Goal: Task Accomplishment & Management: Manage account settings

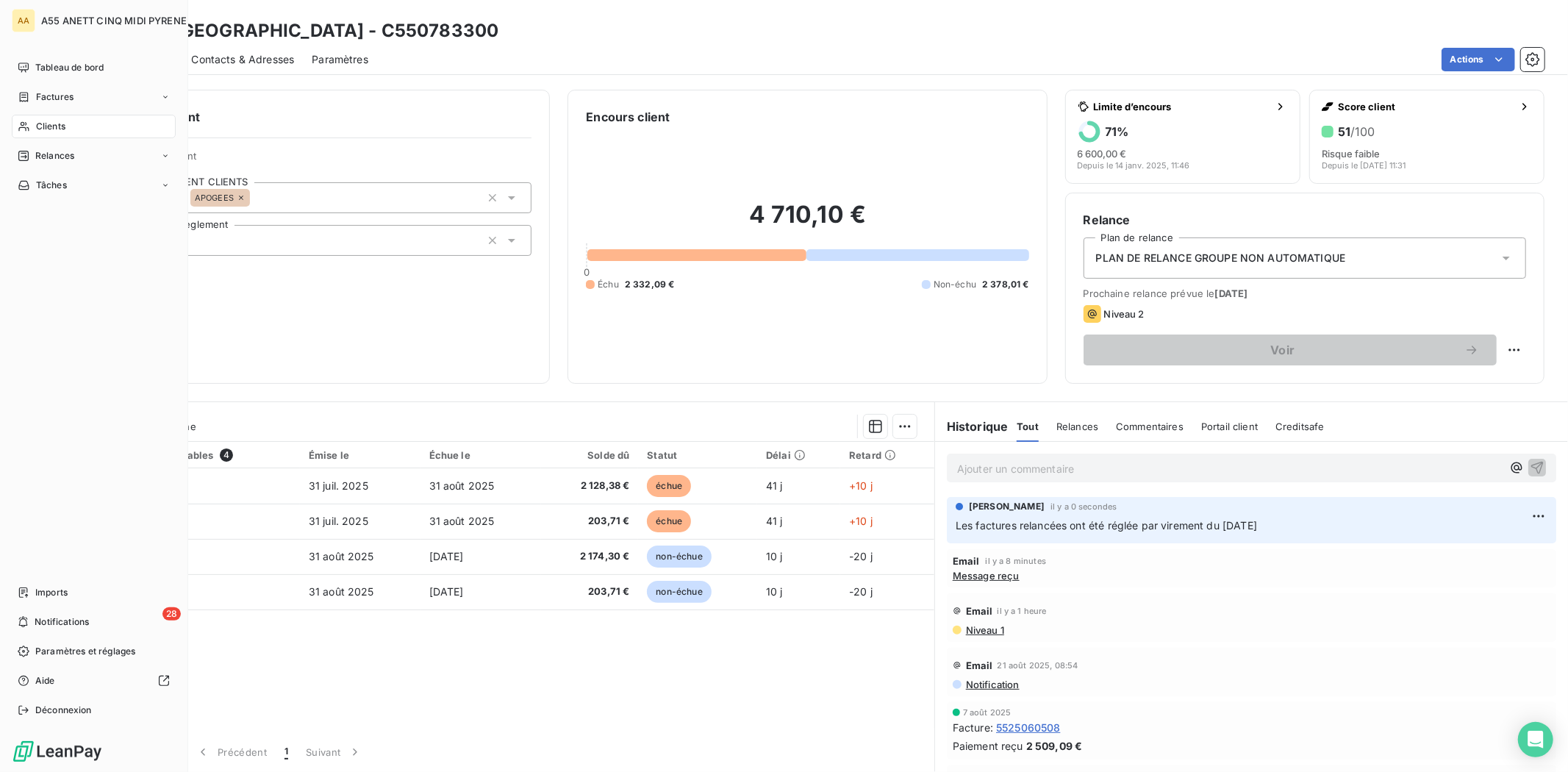
click at [50, 118] on div "Clients" at bounding box center [94, 127] width 164 height 23
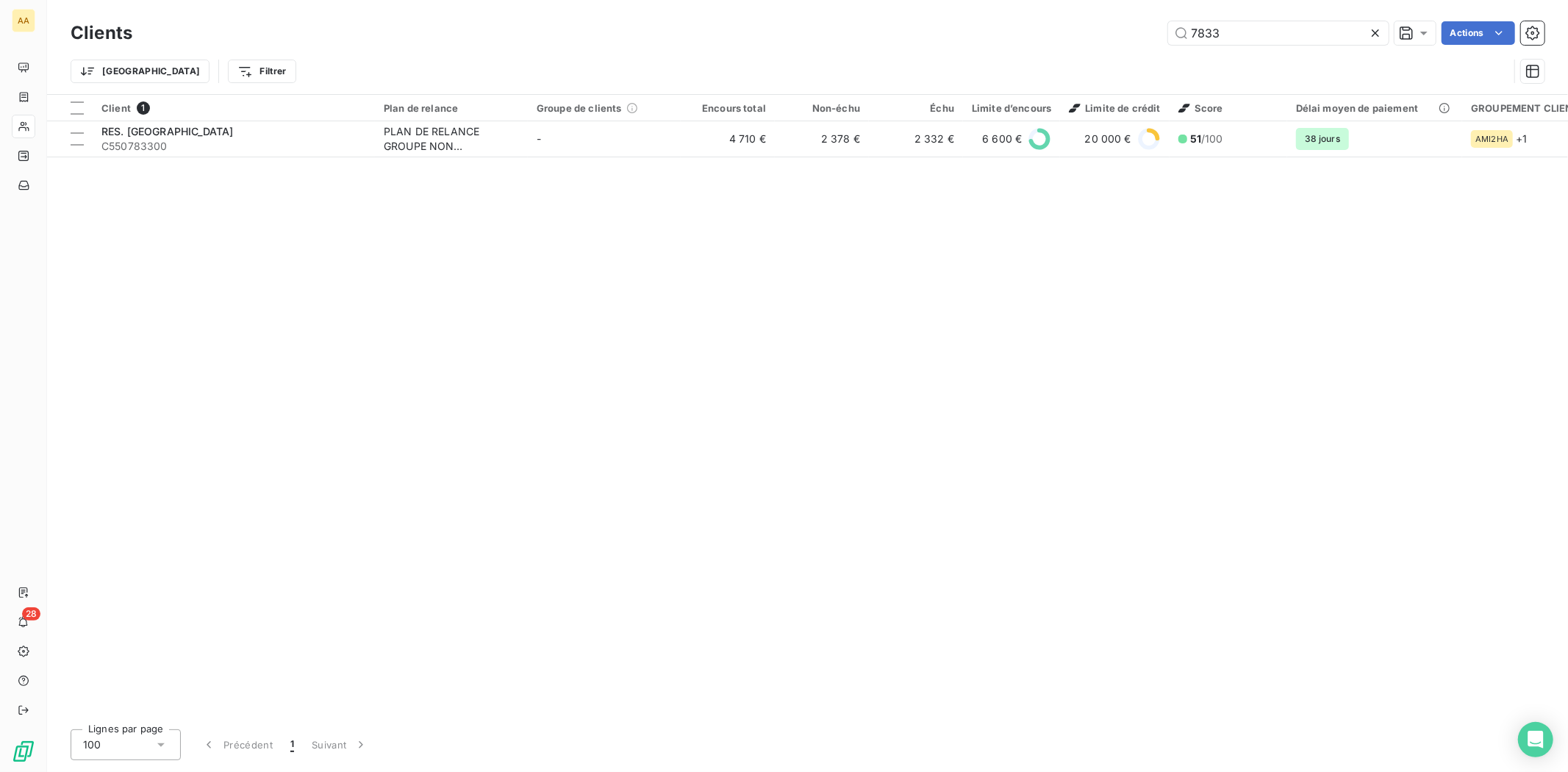
drag, startPoint x: 1250, startPoint y: 38, endPoint x: 972, endPoint y: 68, distance: 279.6
click at [972, 68] on div "Clients 7833 Actions Trier Filtrer" at bounding box center [807, 56] width 1474 height 76
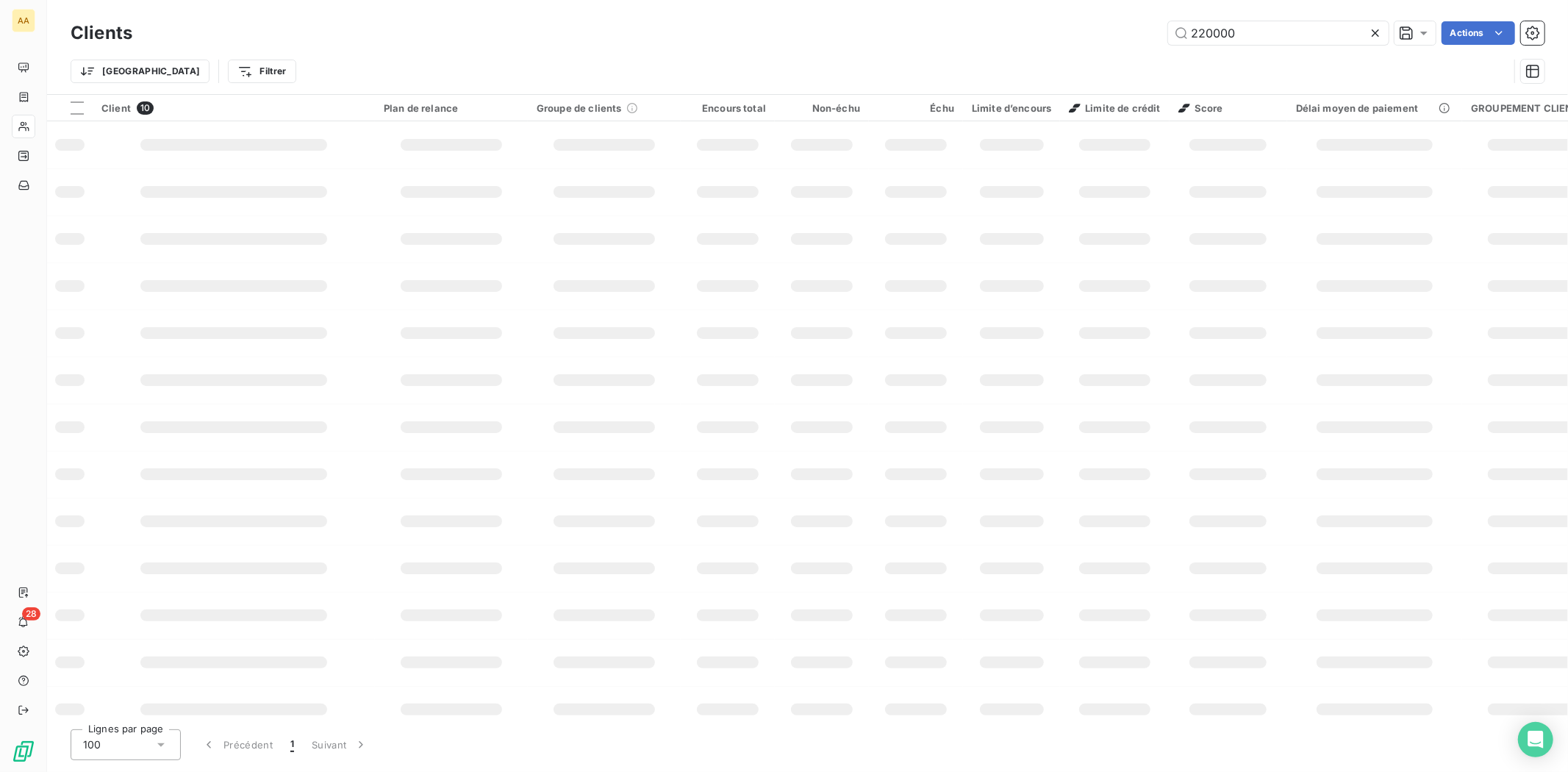
type input "220000"
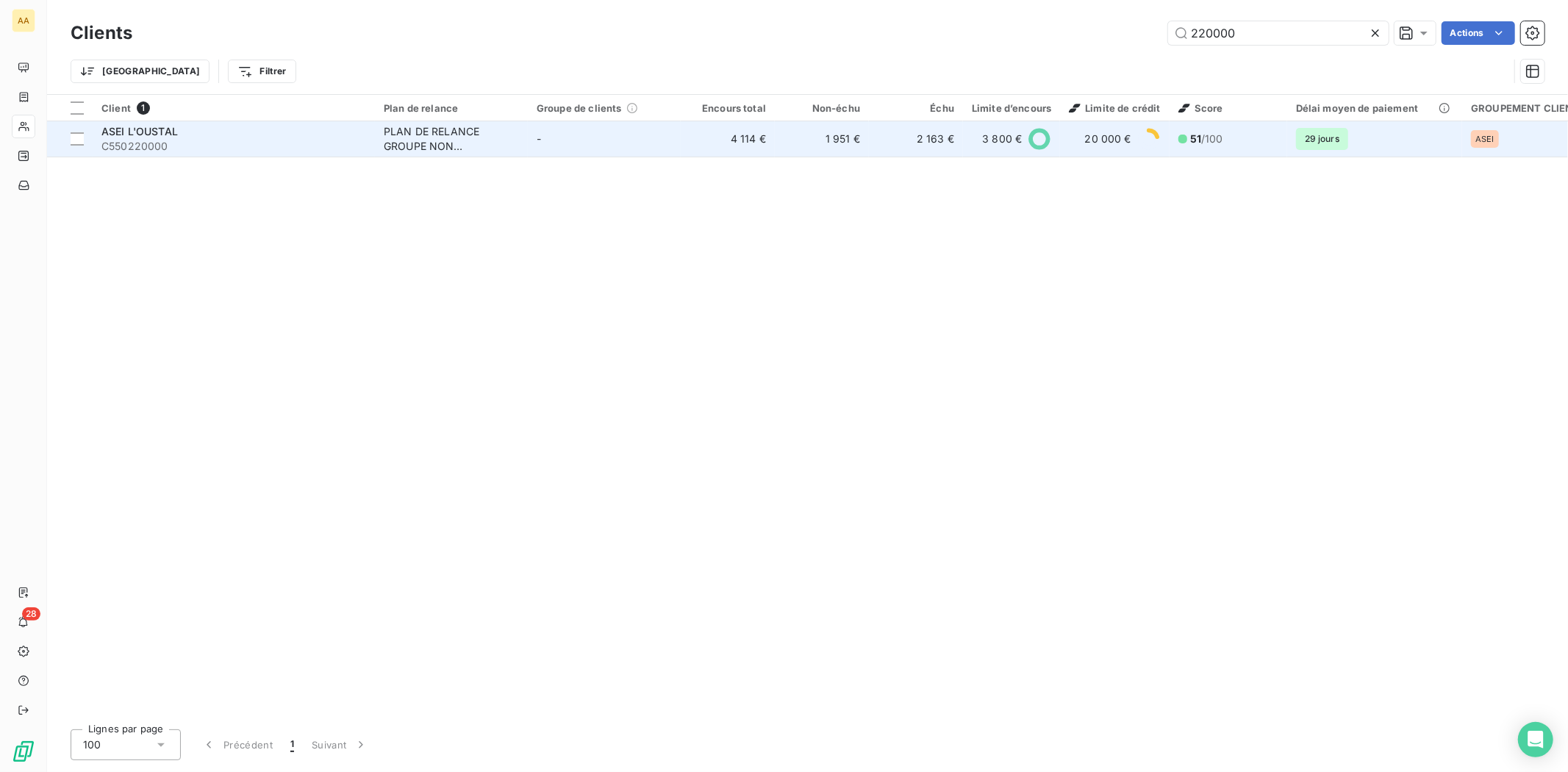
click at [441, 143] on div "PLAN DE RELANCE GROUPE NON AUTOMATIQUE" at bounding box center [451, 139] width 135 height 29
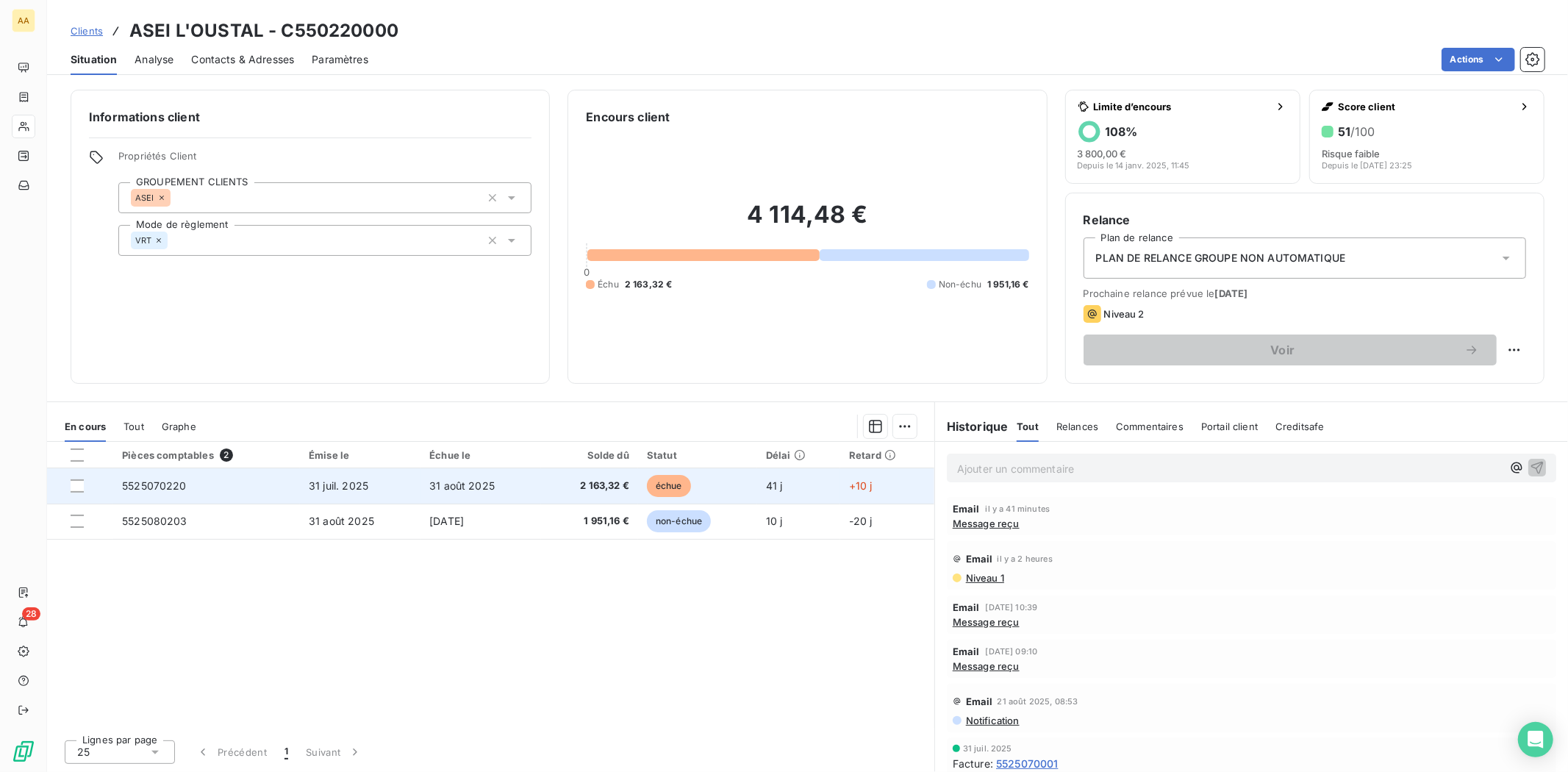
click at [578, 489] on span "2 163,32 €" at bounding box center [589, 485] width 79 height 15
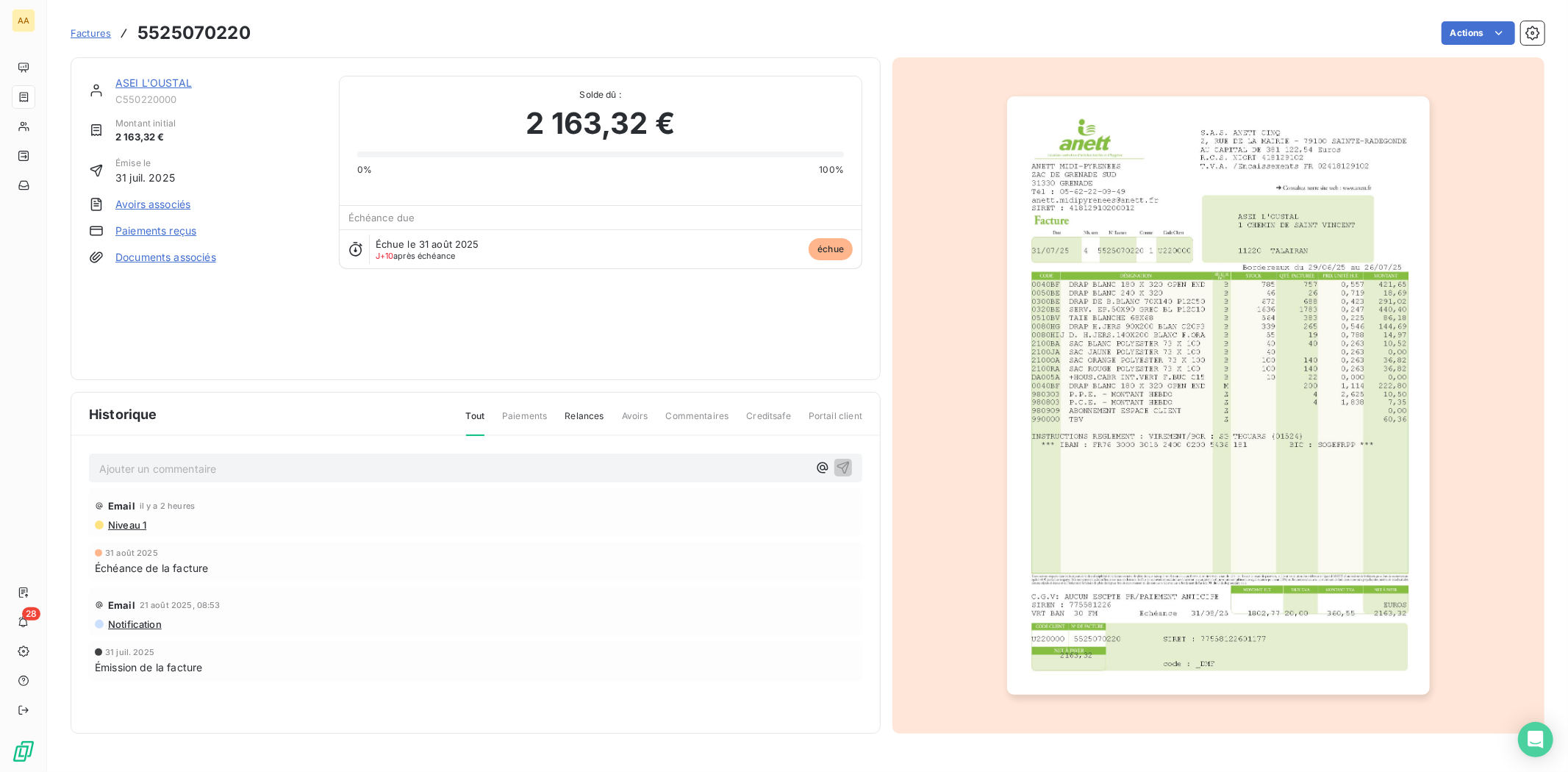
click at [303, 465] on p "Ajouter un commentaire ﻿" at bounding box center [453, 469] width 708 height 19
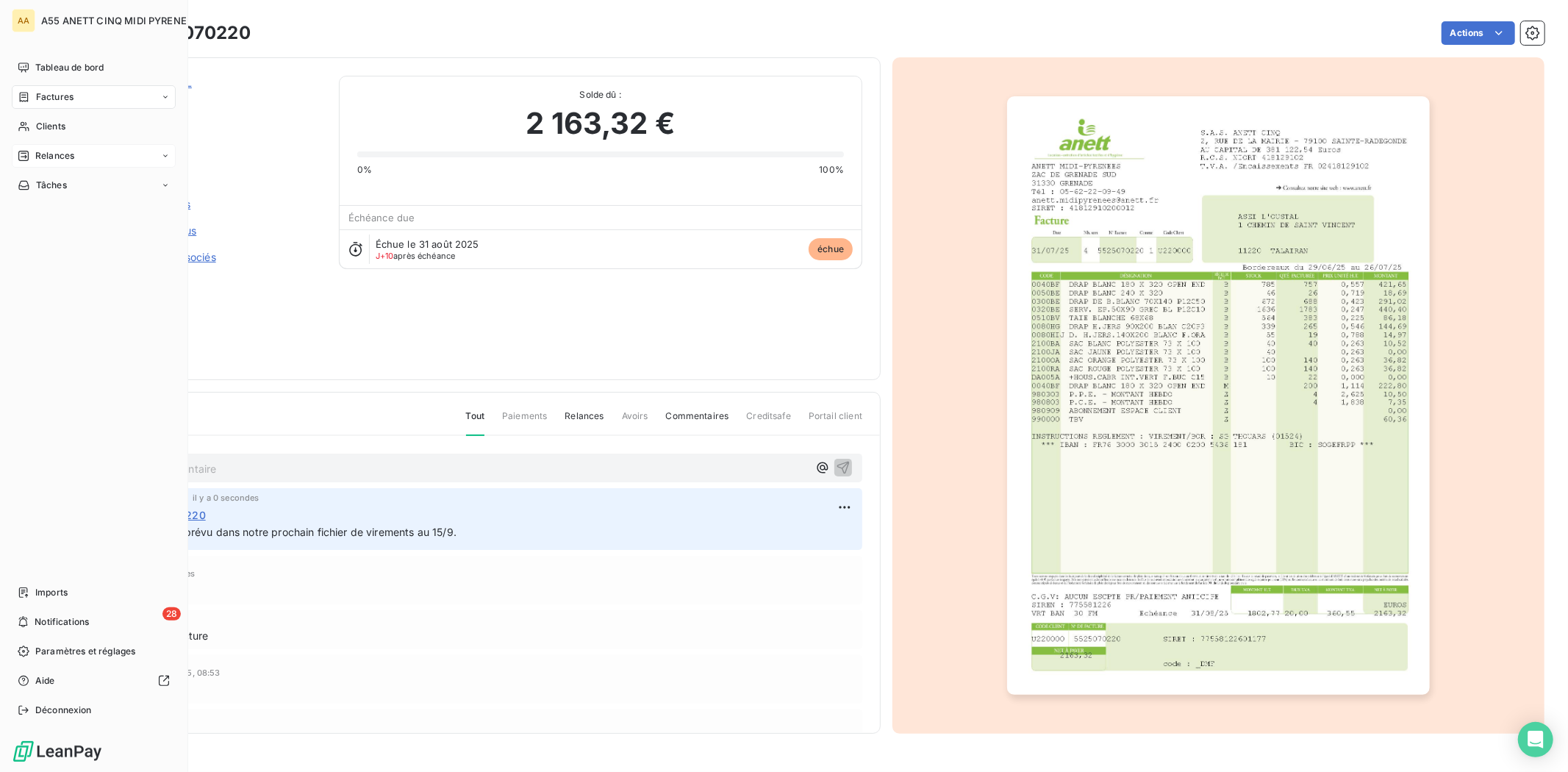
click at [56, 154] on span "Relances" at bounding box center [55, 156] width 39 height 14
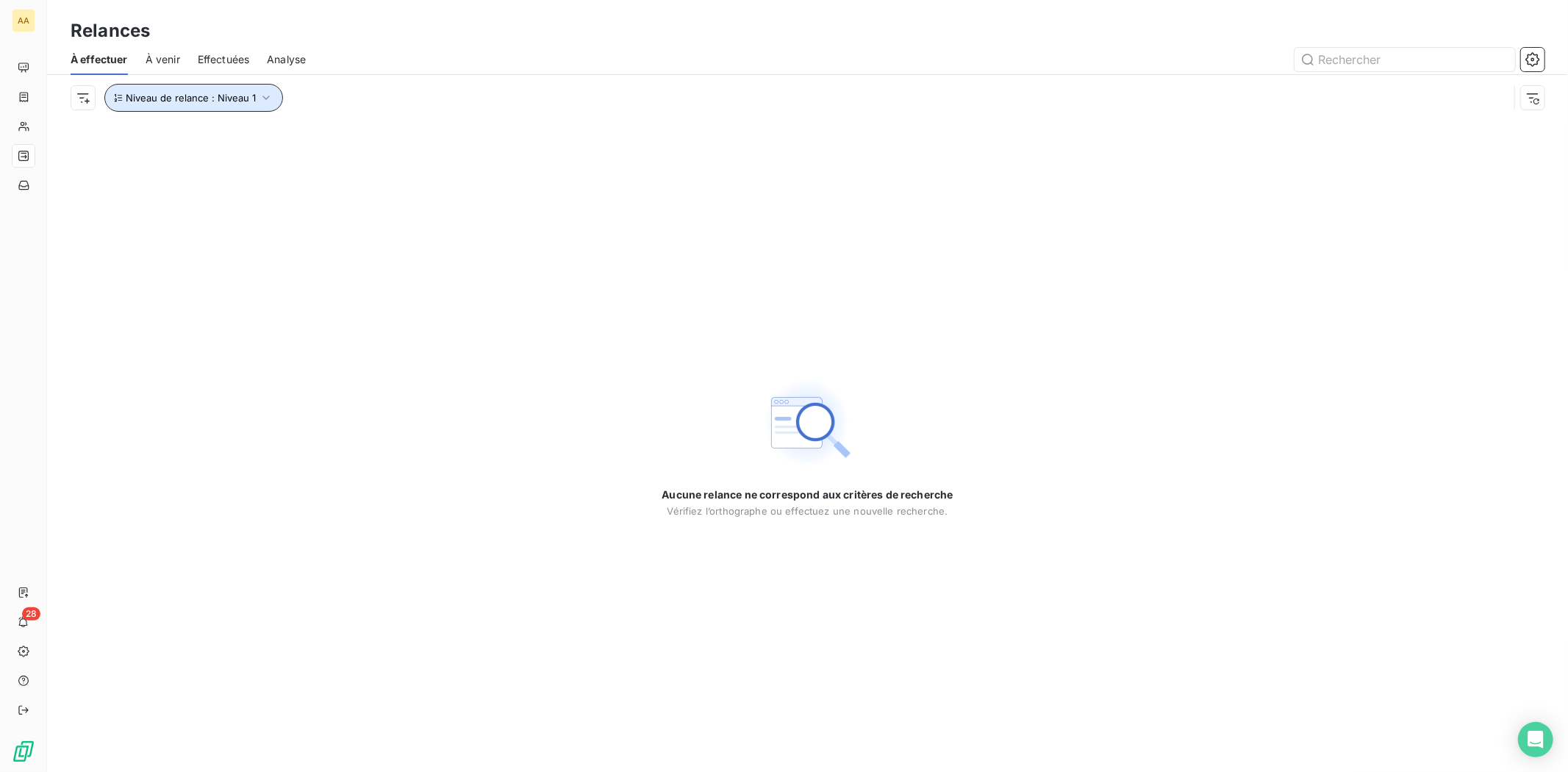
click at [238, 103] on button "Niveau de relance : Niveau 1" at bounding box center [193, 97] width 178 height 28
drag, startPoint x: 370, startPoint y: 130, endPoint x: 366, endPoint y: 151, distance: 21.4
click at [370, 131] on div "Niveau 1" at bounding box center [409, 136] width 211 height 31
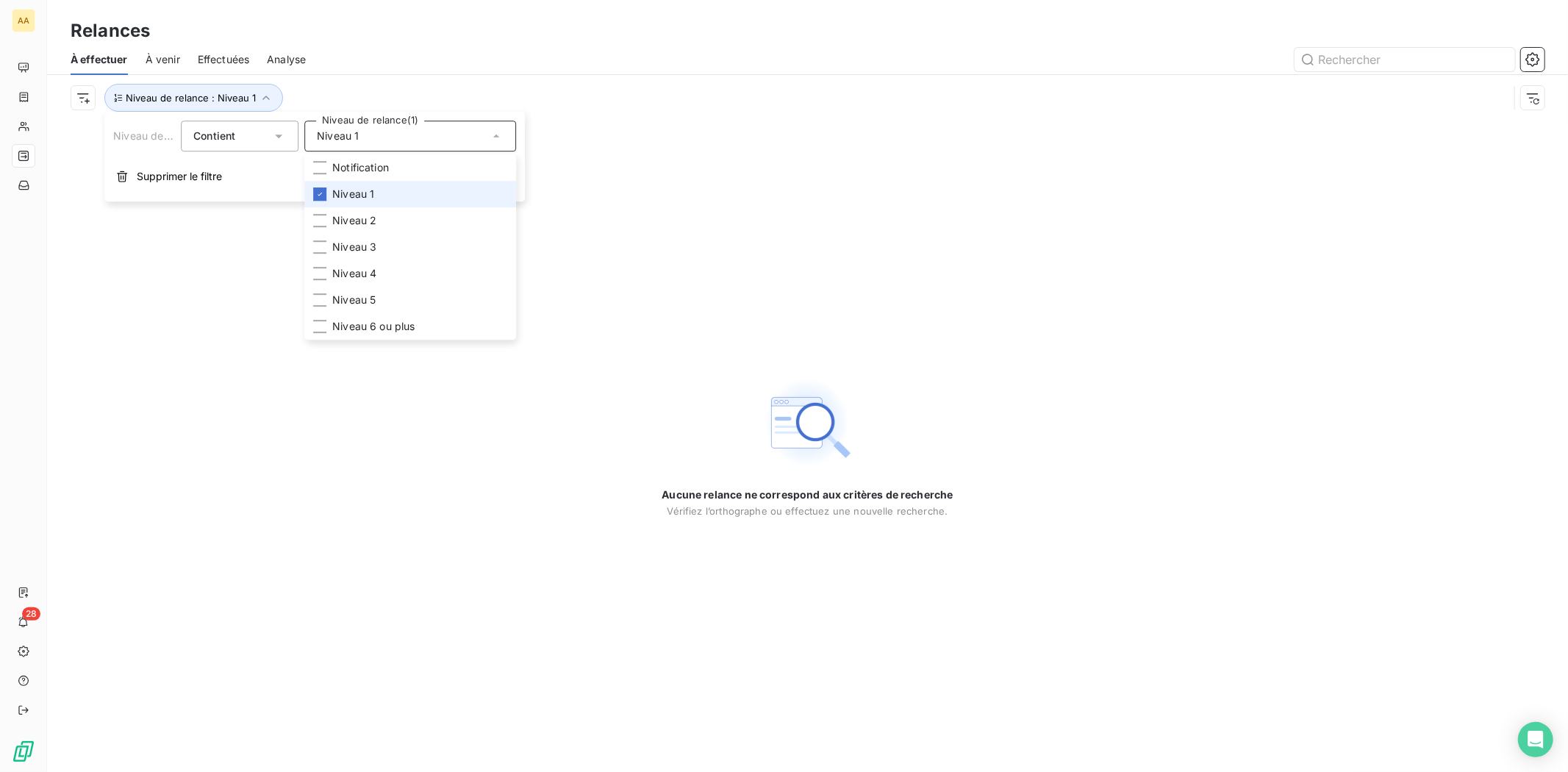
click at [363, 197] on span "Niveau 1" at bounding box center [353, 194] width 42 height 15
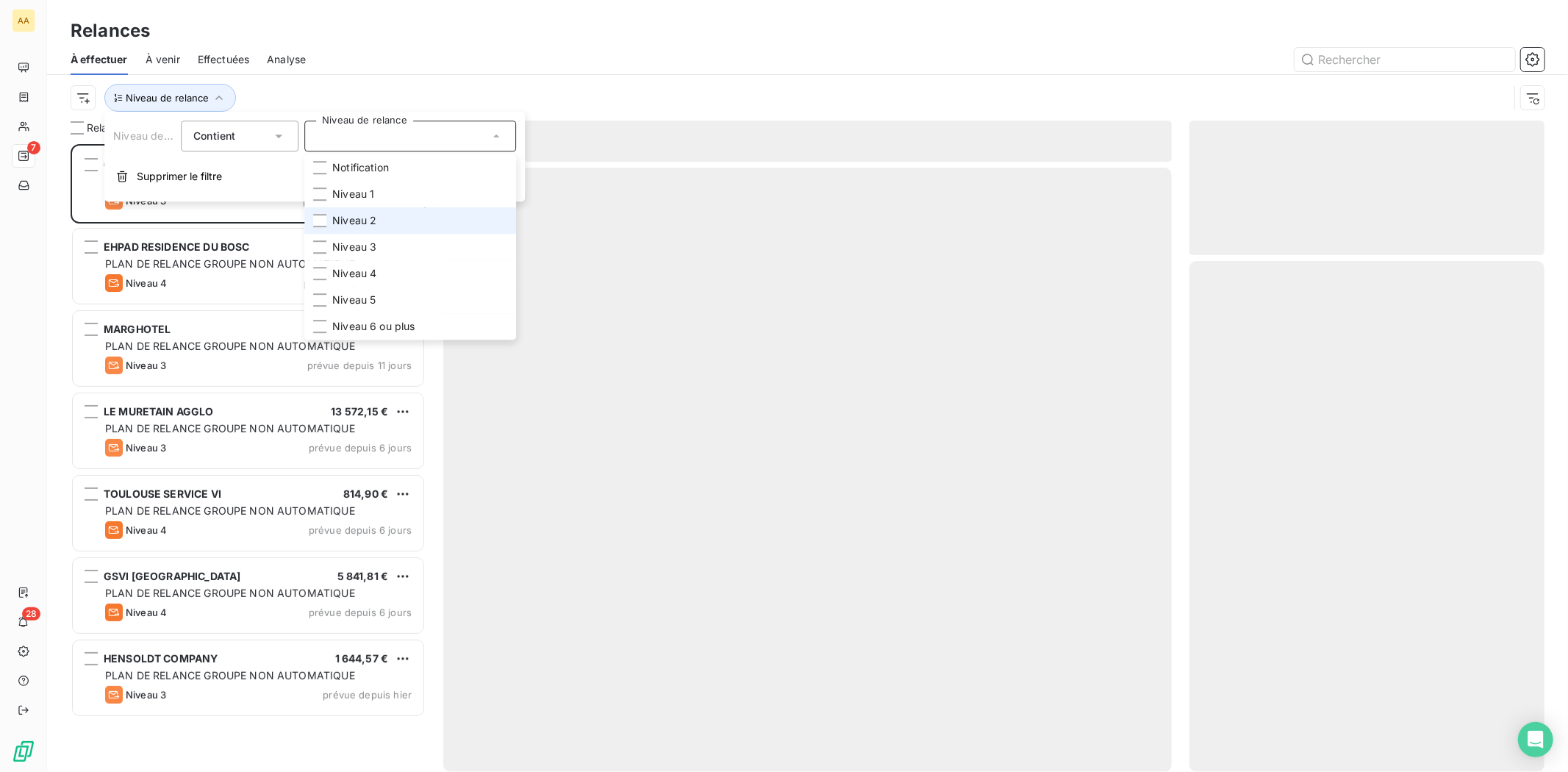
click at [361, 221] on span "Niveau 2" at bounding box center [354, 220] width 44 height 15
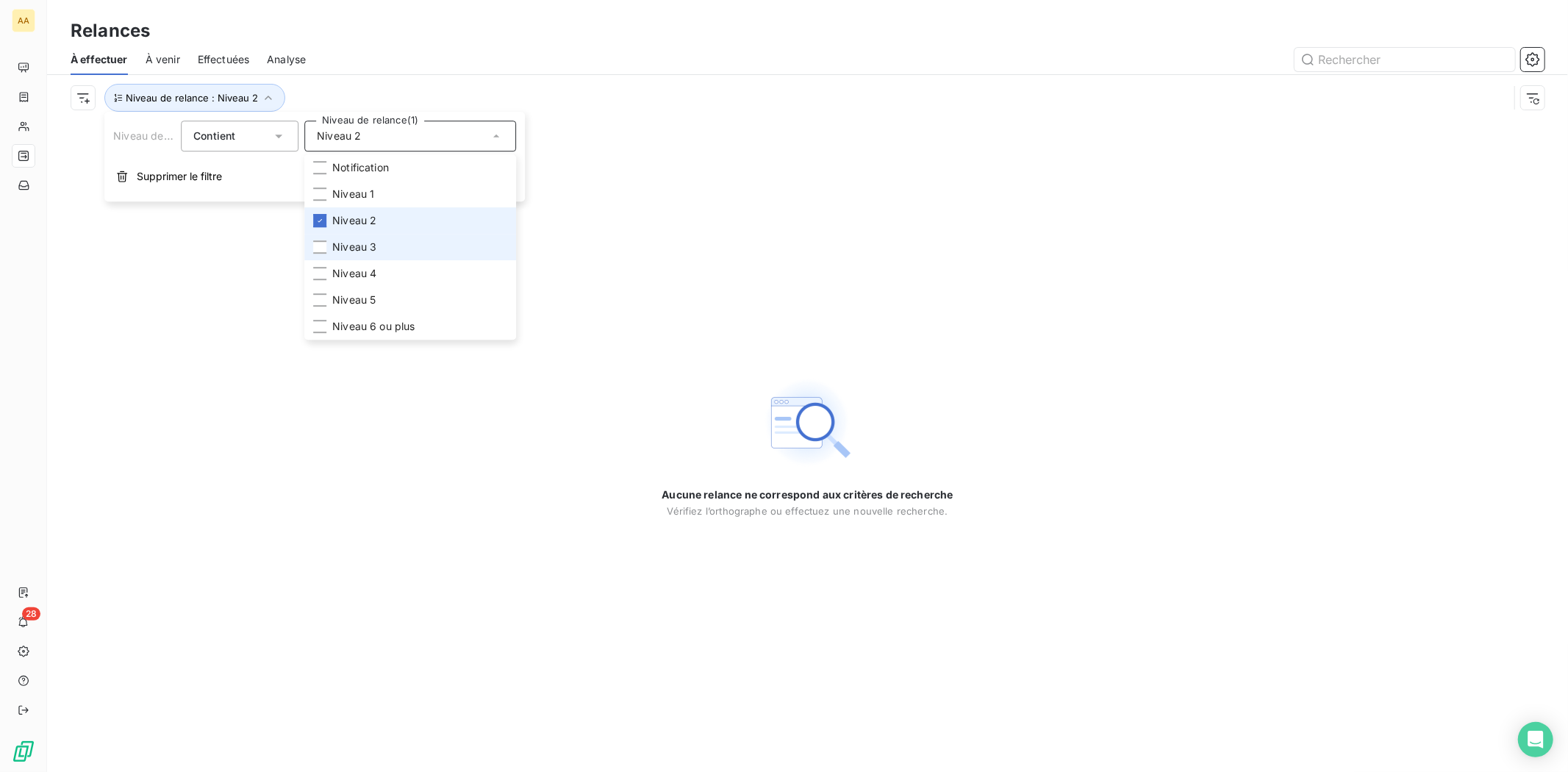
drag, startPoint x: 340, startPoint y: 210, endPoint x: 340, endPoint y: 234, distance: 24.0
click at [340, 212] on li "Niveau 2" at bounding box center [409, 220] width 211 height 26
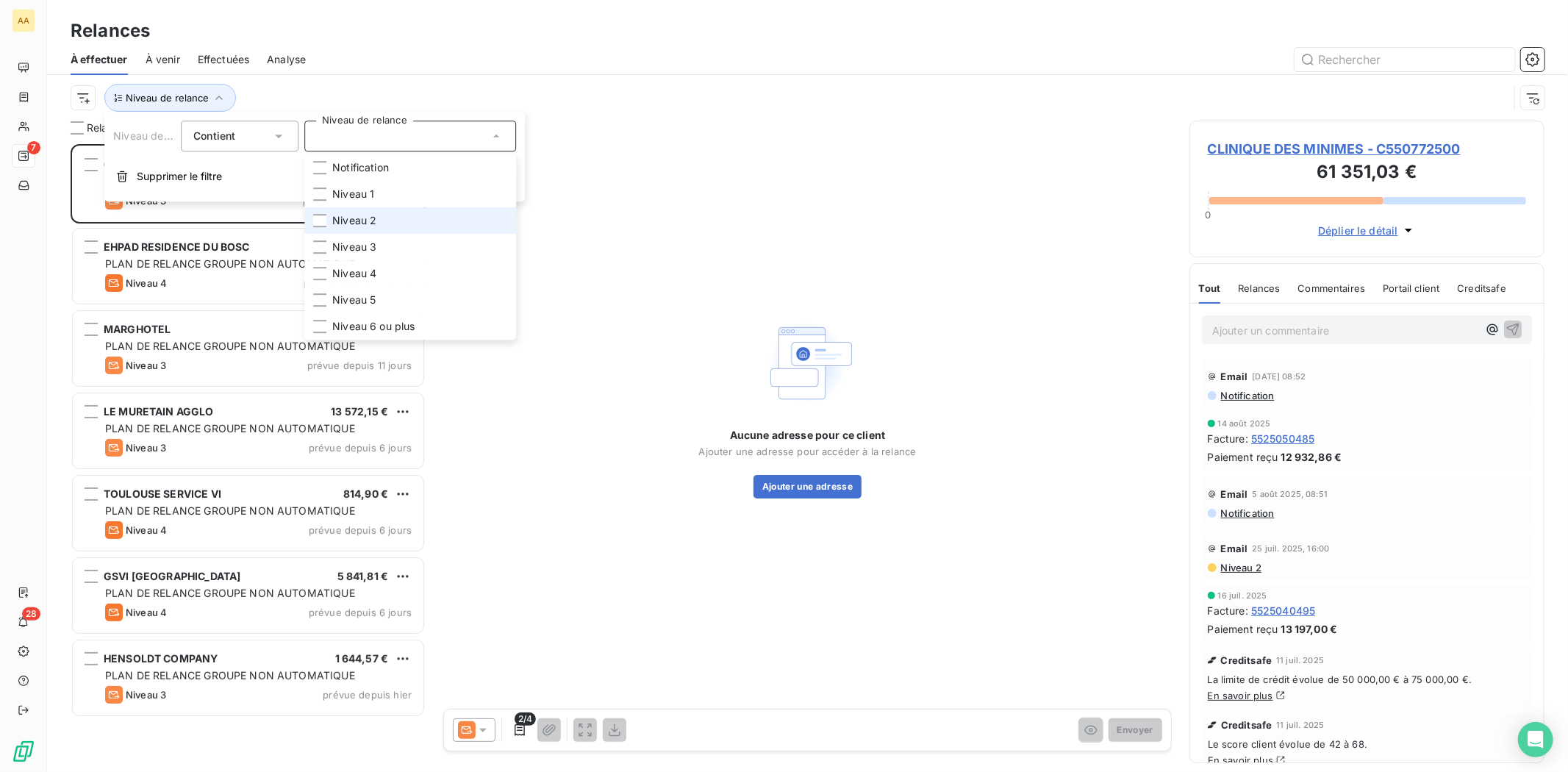
scroll to position [616, 343]
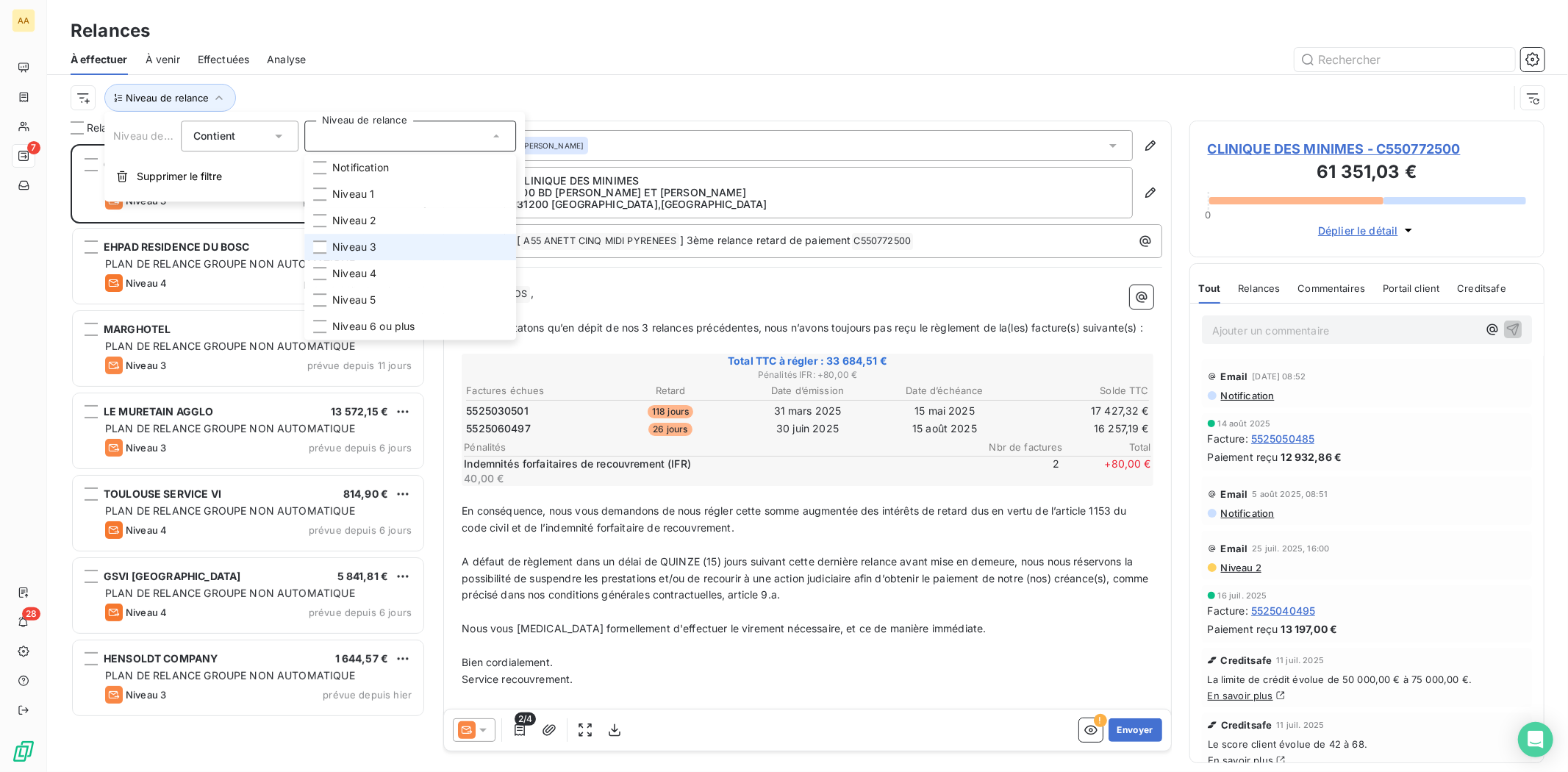
click at [340, 241] on span "Niveau 3" at bounding box center [354, 247] width 44 height 15
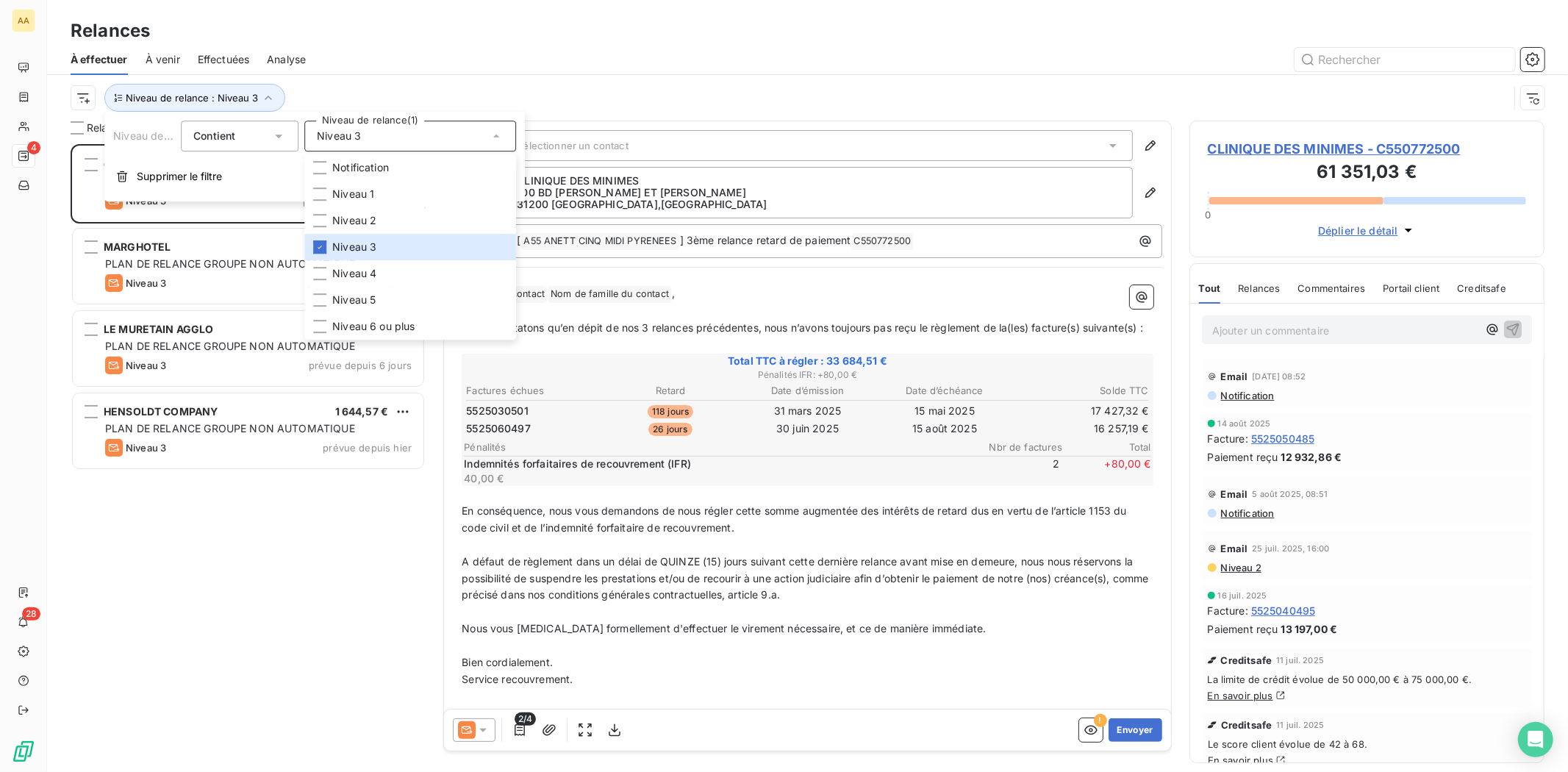
click at [454, 62] on div at bounding box center [934, 59] width 1221 height 23
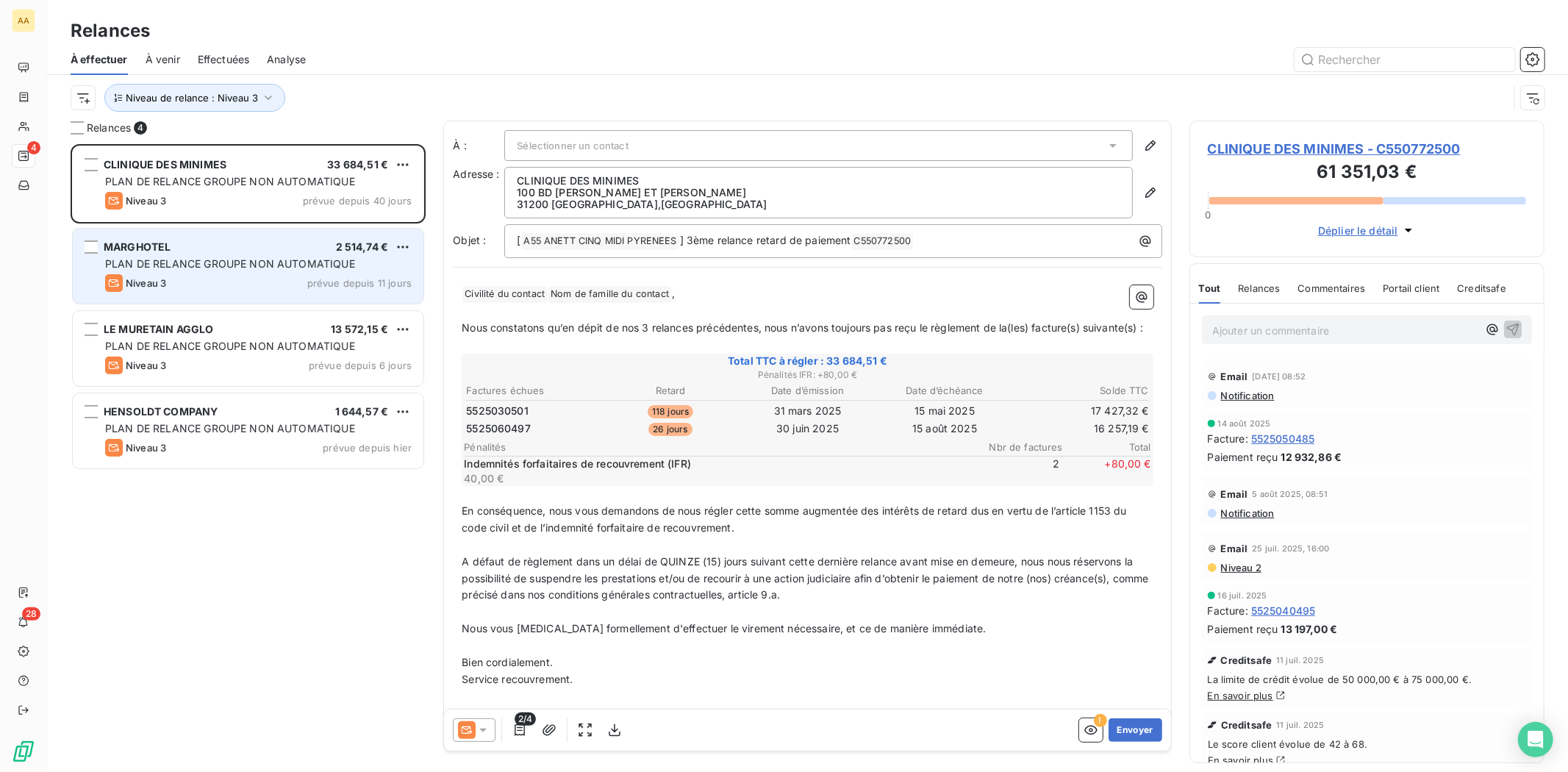
click at [265, 273] on div "MARGHOTEL 2 514,74 € PLAN DE RELANCE GROUPE NON AUTOMATIQUE Niveau 3 prévue dep…" at bounding box center [249, 266] width 351 height 75
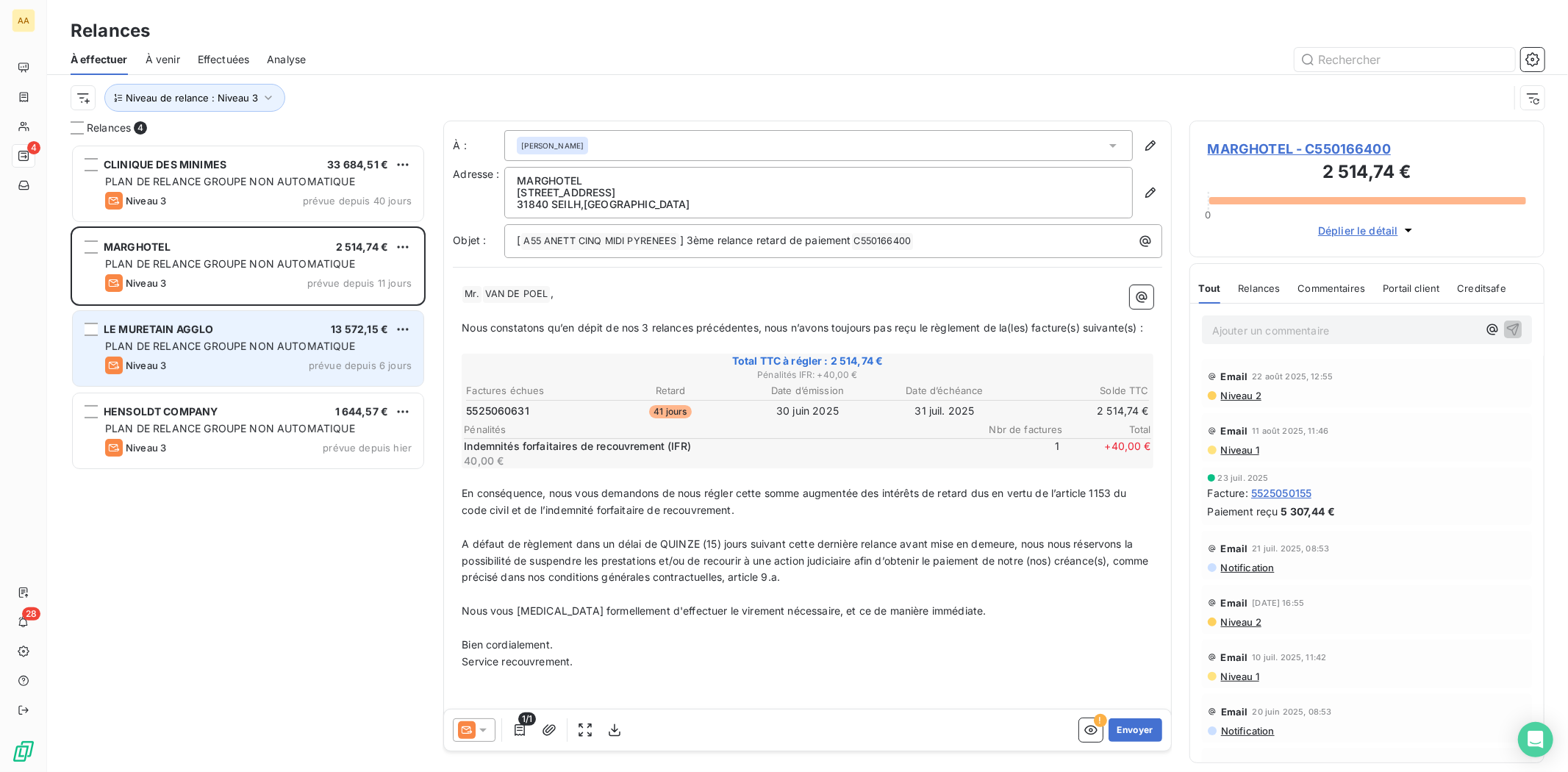
click at [263, 339] on div "PLAN DE RELANCE GROUPE NON AUTOMATIQUE" at bounding box center [258, 346] width 307 height 15
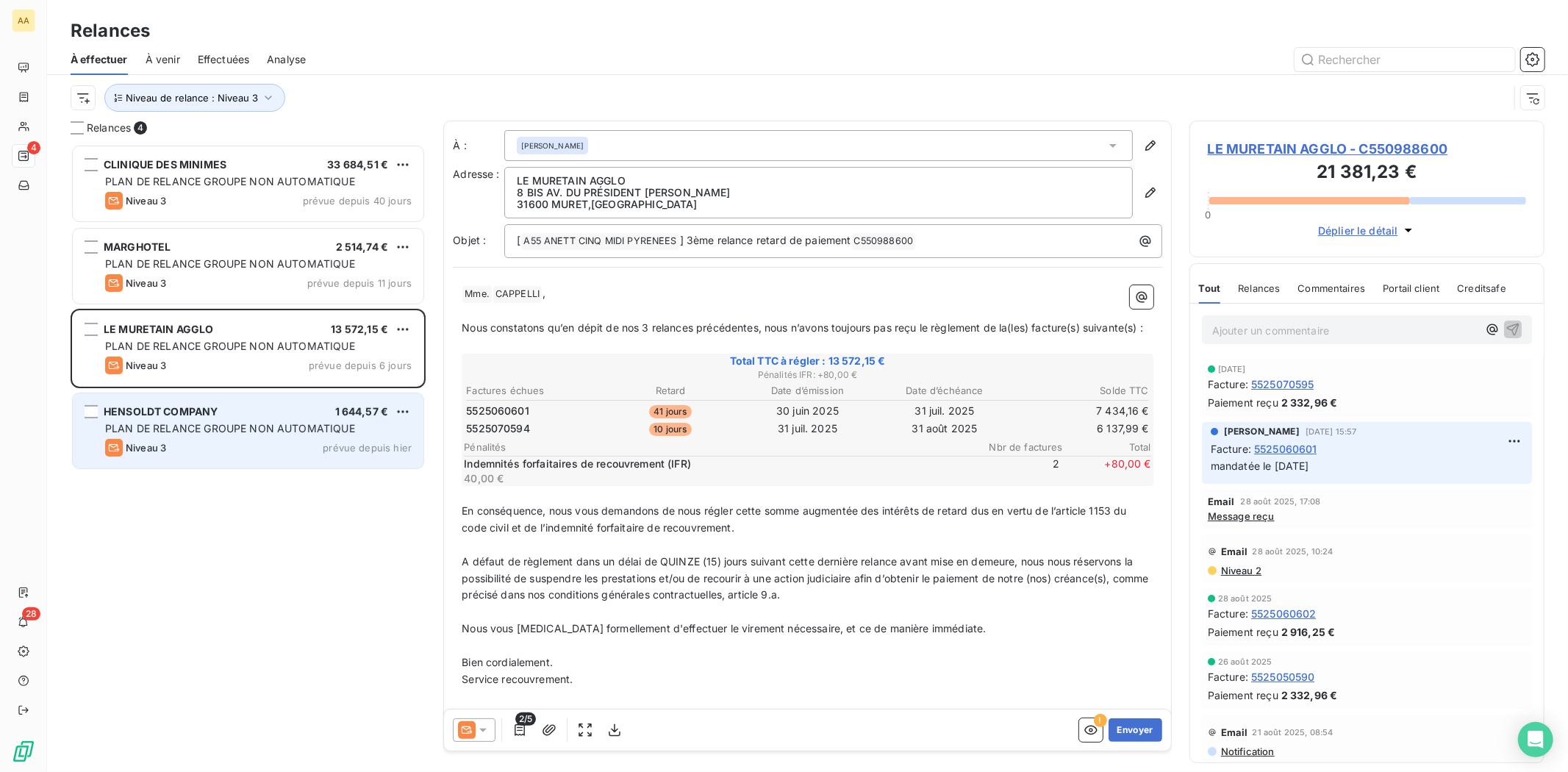
click at [297, 420] on div "HENSOLDT COMPANY 1 644,57 € PLAN DE RELANCE GROUPE NON AUTOMATIQUE Niveau 3 pré…" at bounding box center [249, 431] width 351 height 75
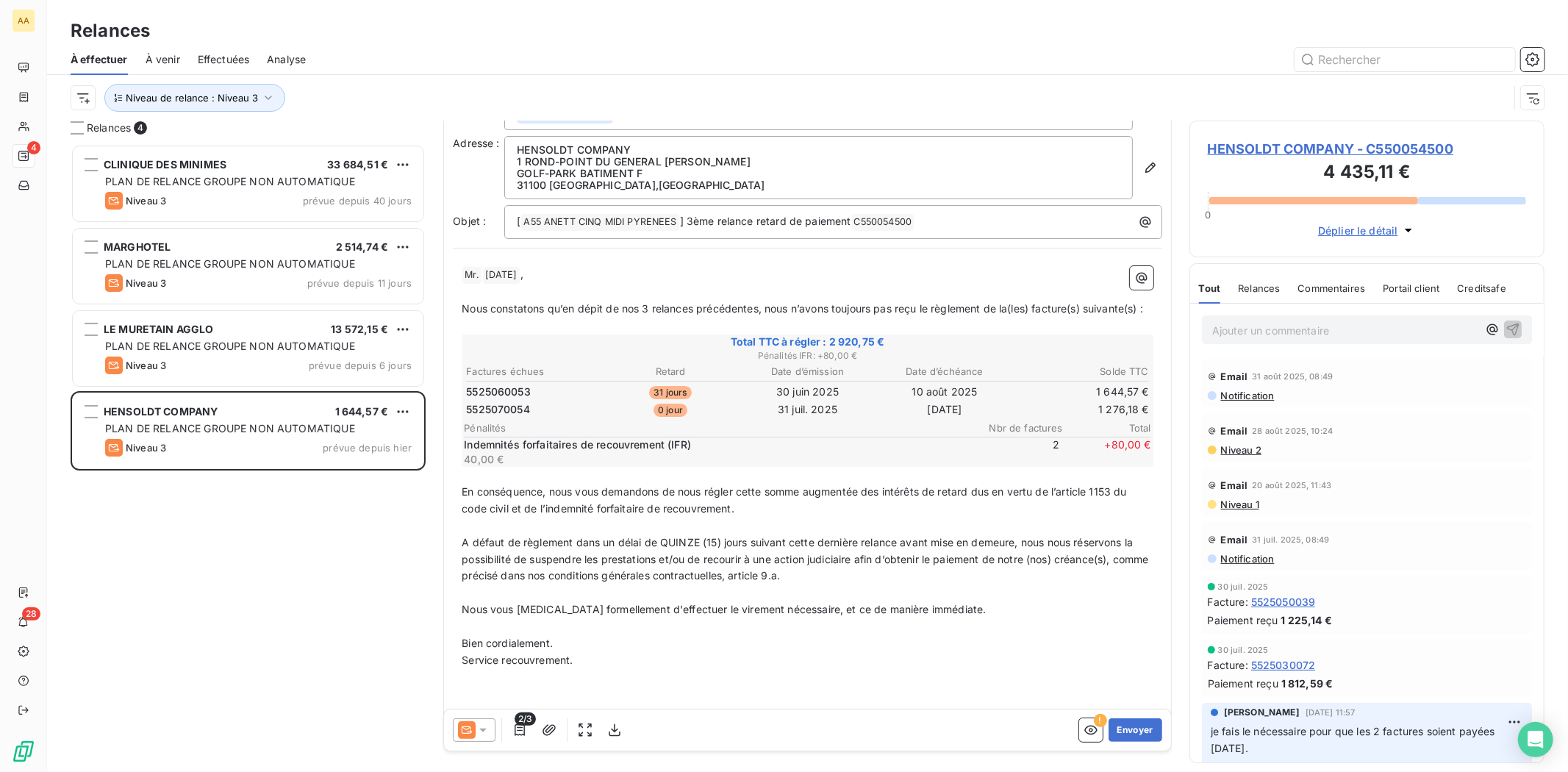
scroll to position [62, 0]
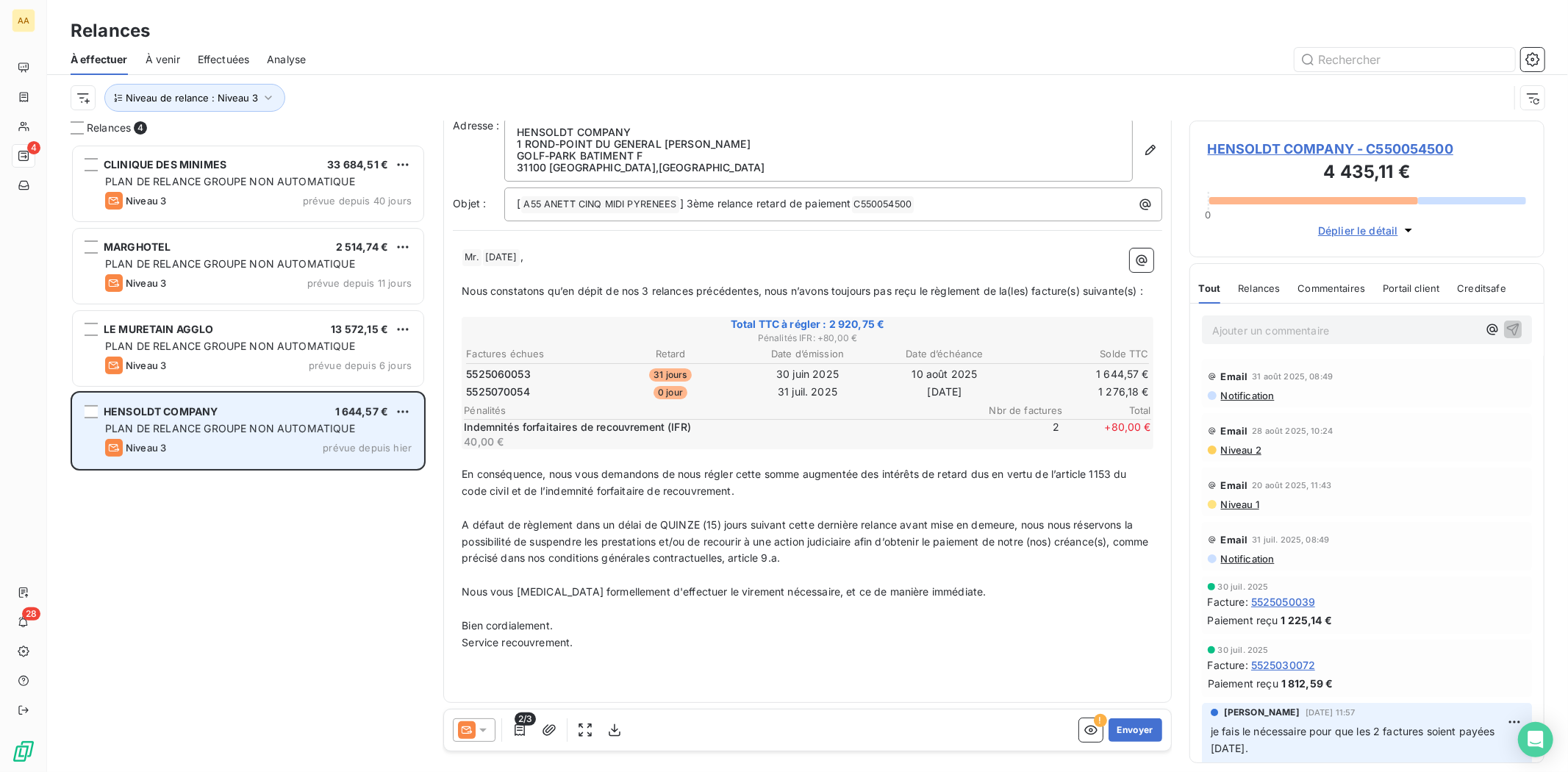
click at [310, 433] on span "PLAN DE RELANCE GROUPE NON AUTOMATIQUE" at bounding box center [230, 428] width 250 height 13
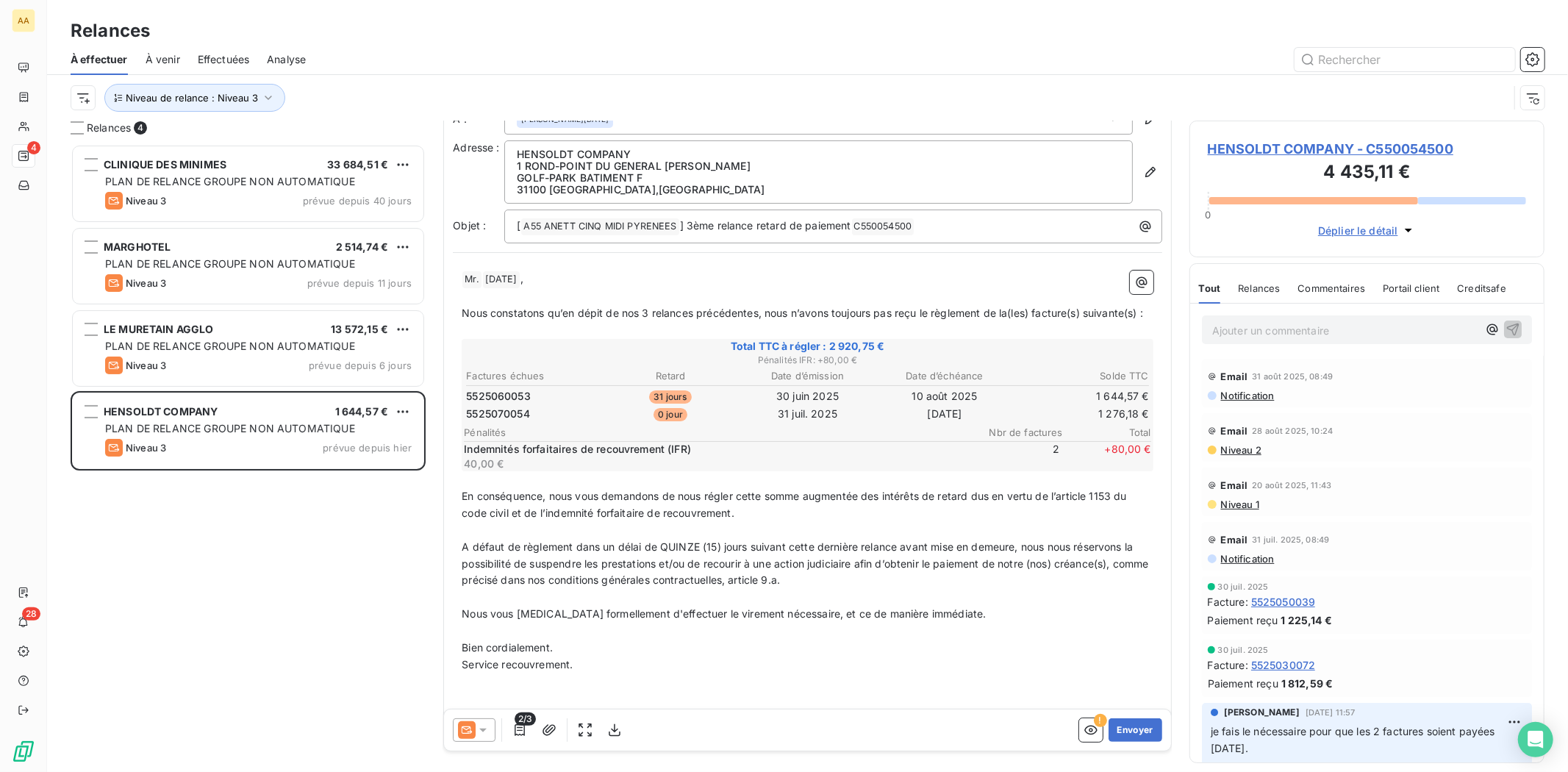
scroll to position [0, 0]
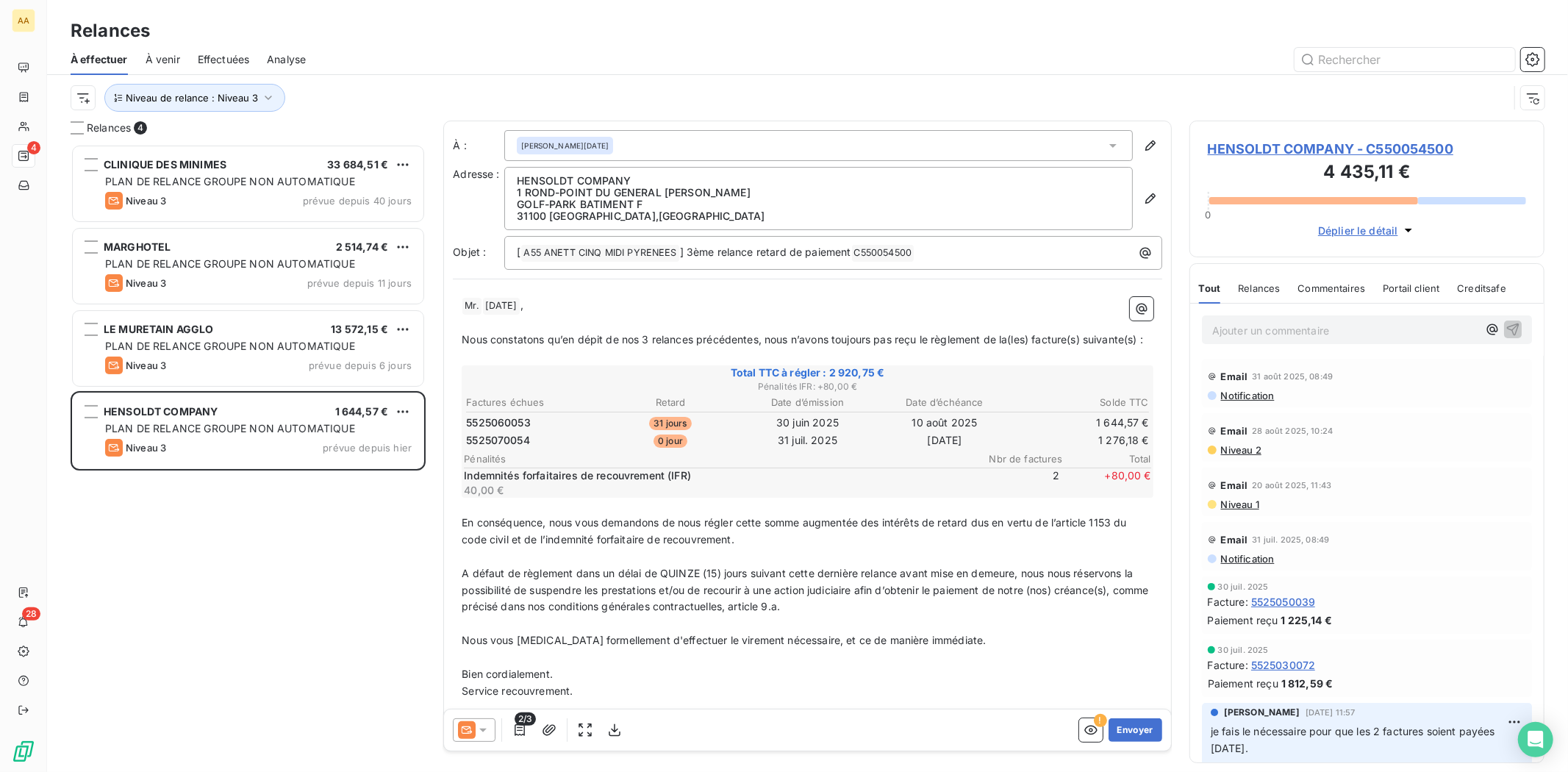
click at [925, 134] on div "[PERSON_NAME][DATE]" at bounding box center [819, 146] width 629 height 31
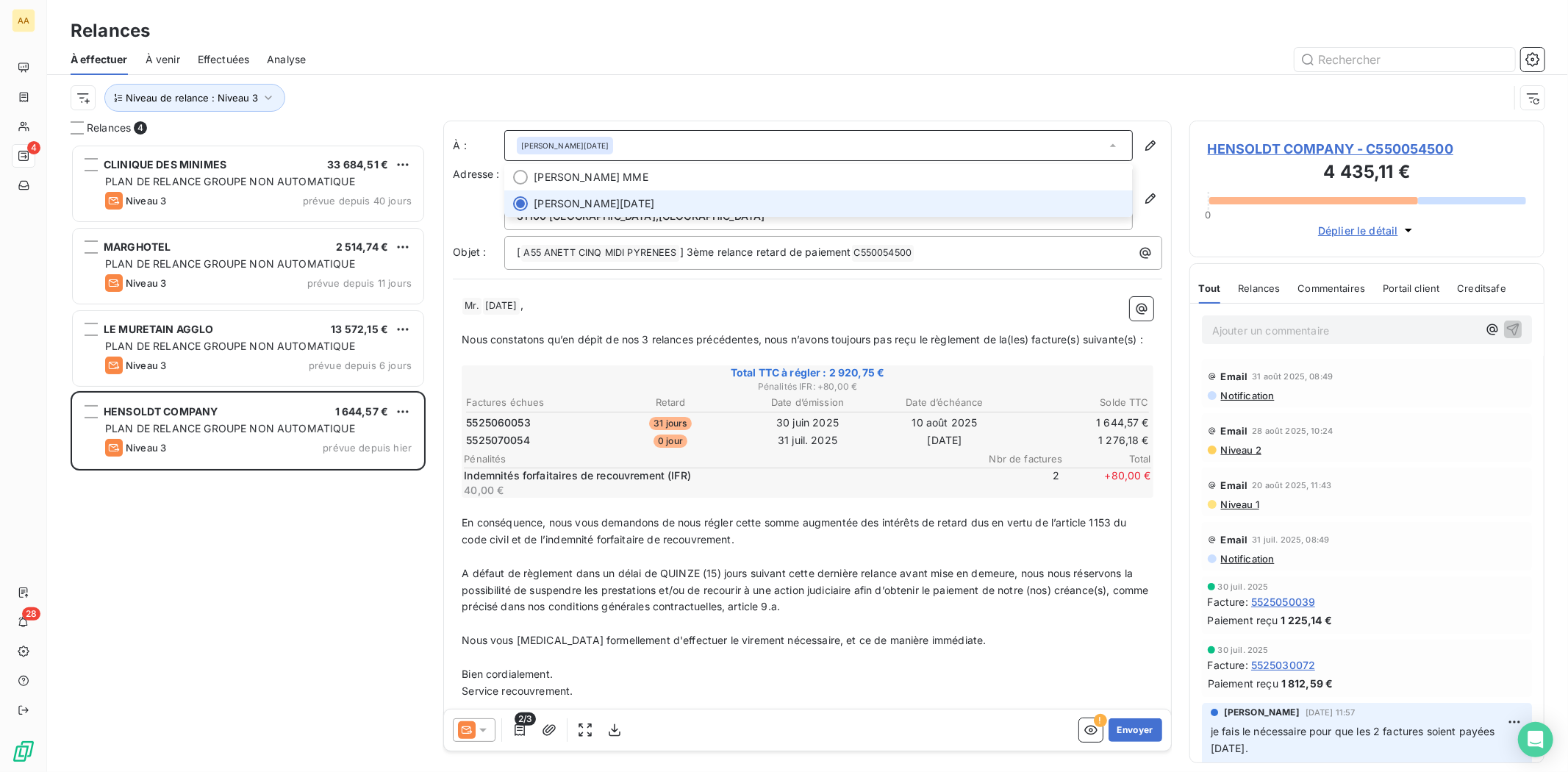
click at [920, 151] on div "[PERSON_NAME][DATE]" at bounding box center [819, 146] width 629 height 31
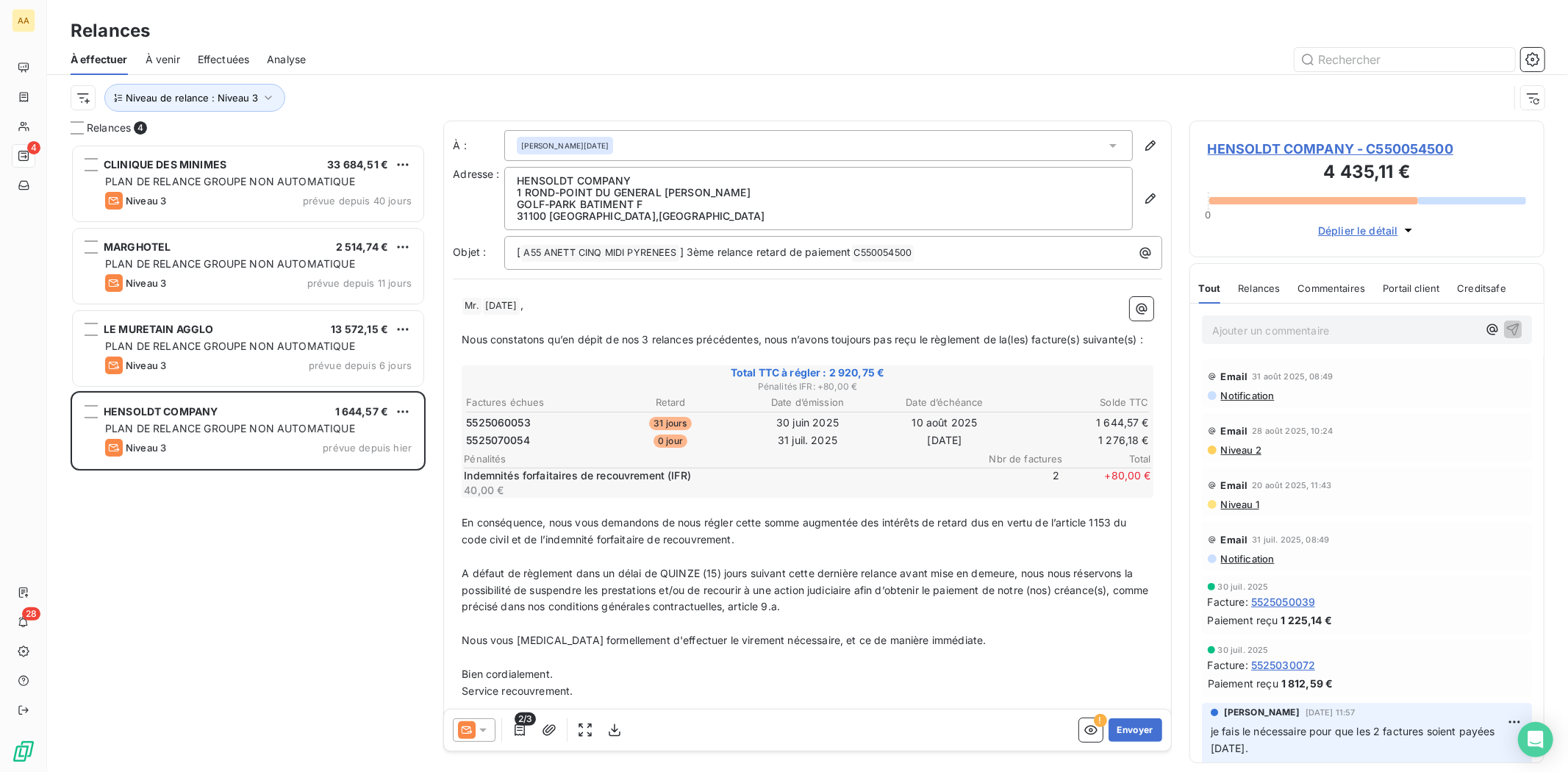
click at [1132, 157] on div "[PERSON_NAME][DATE]" at bounding box center [833, 146] width 658 height 31
click at [1143, 151] on icon "button" at bounding box center [1150, 145] width 15 height 15
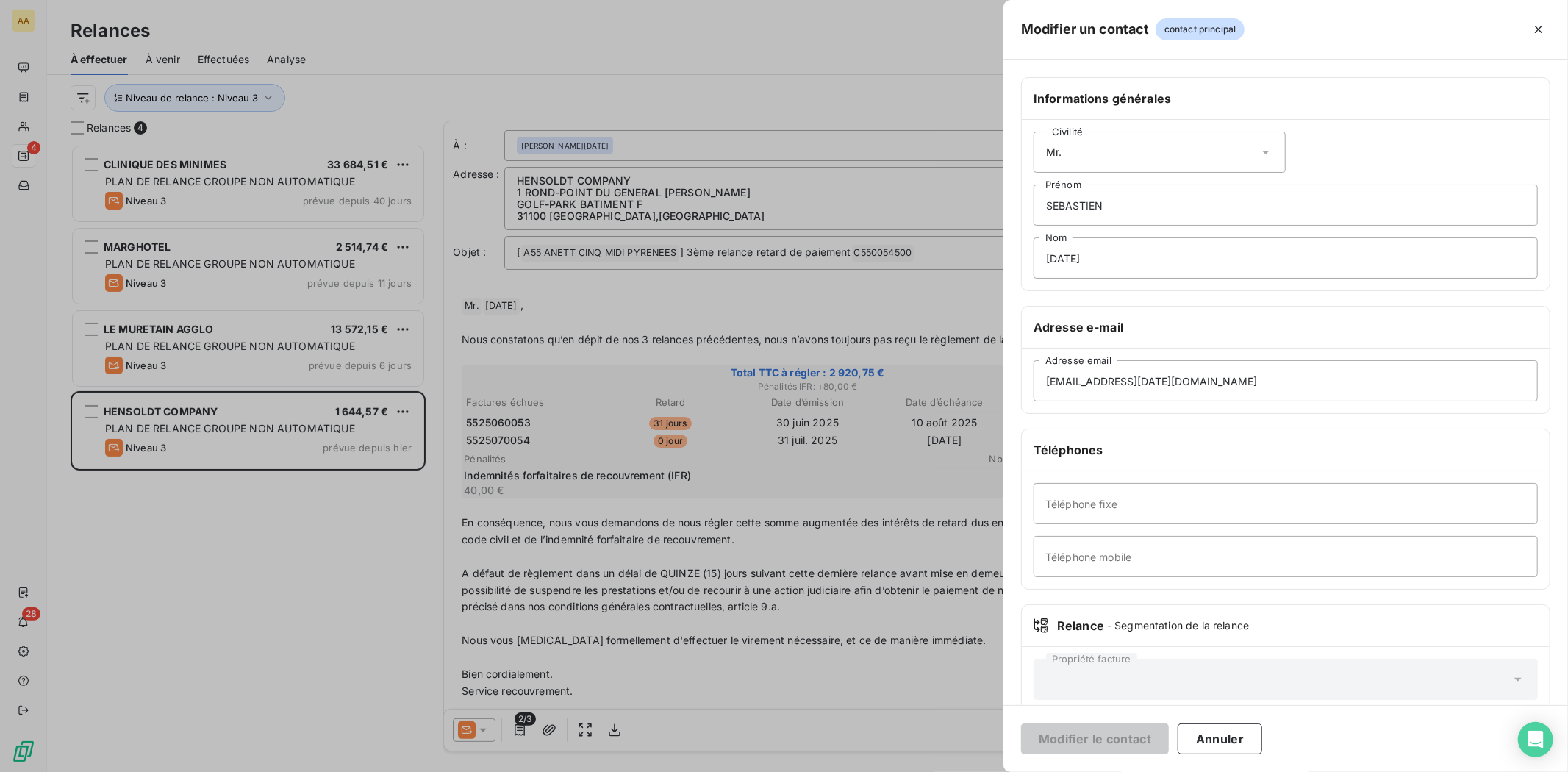
click at [813, 285] on div at bounding box center [784, 386] width 1568 height 772
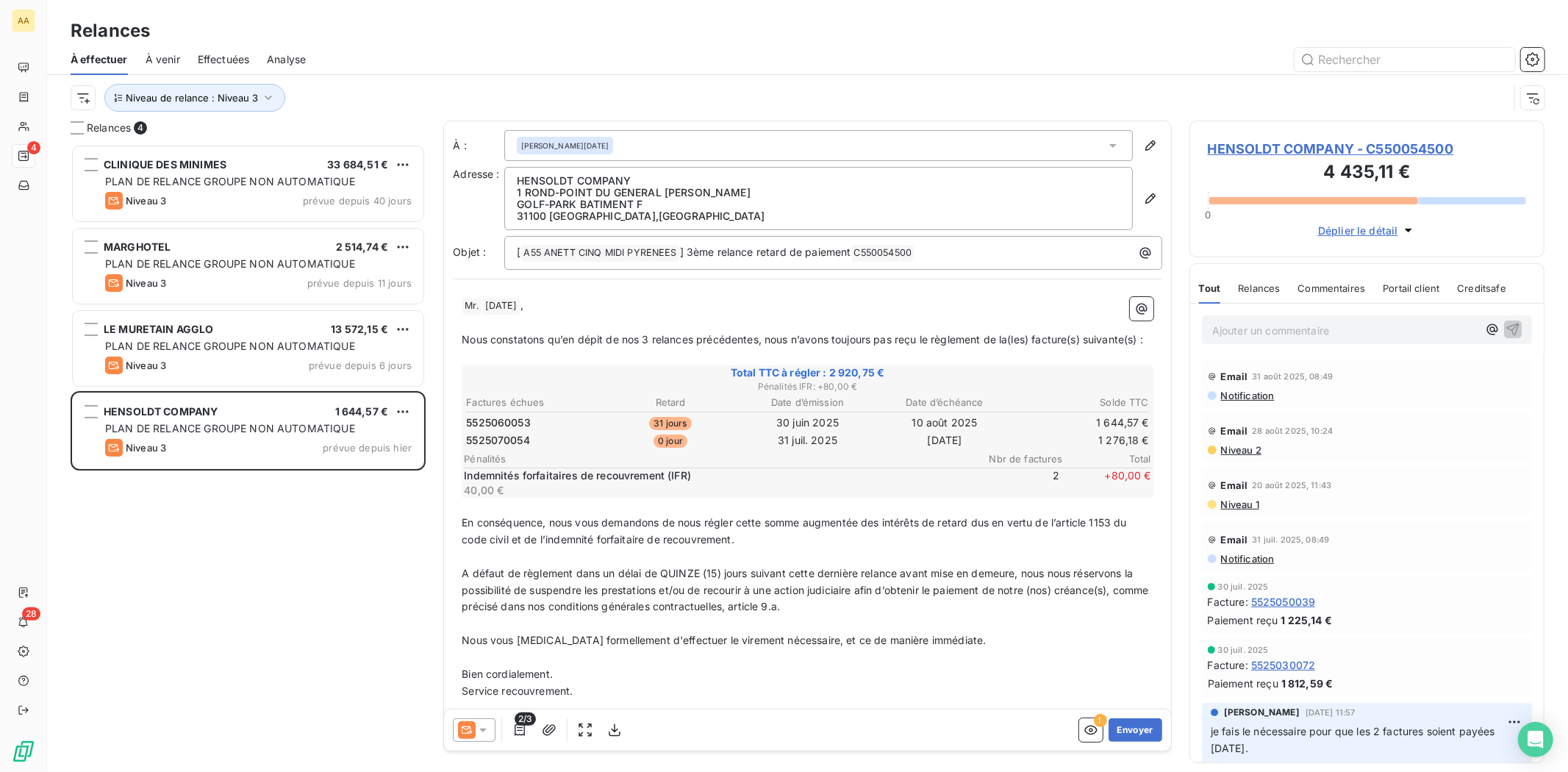
click at [751, 172] on div "HENSOLDT COMPANY 1 ROND-POINT DU [GEOGRAPHIC_DATA][PERSON_NAME]-PARK [GEOGRAPHI…" at bounding box center [819, 198] width 629 height 63
click at [765, 142] on div "[PERSON_NAME][DATE]" at bounding box center [819, 146] width 629 height 31
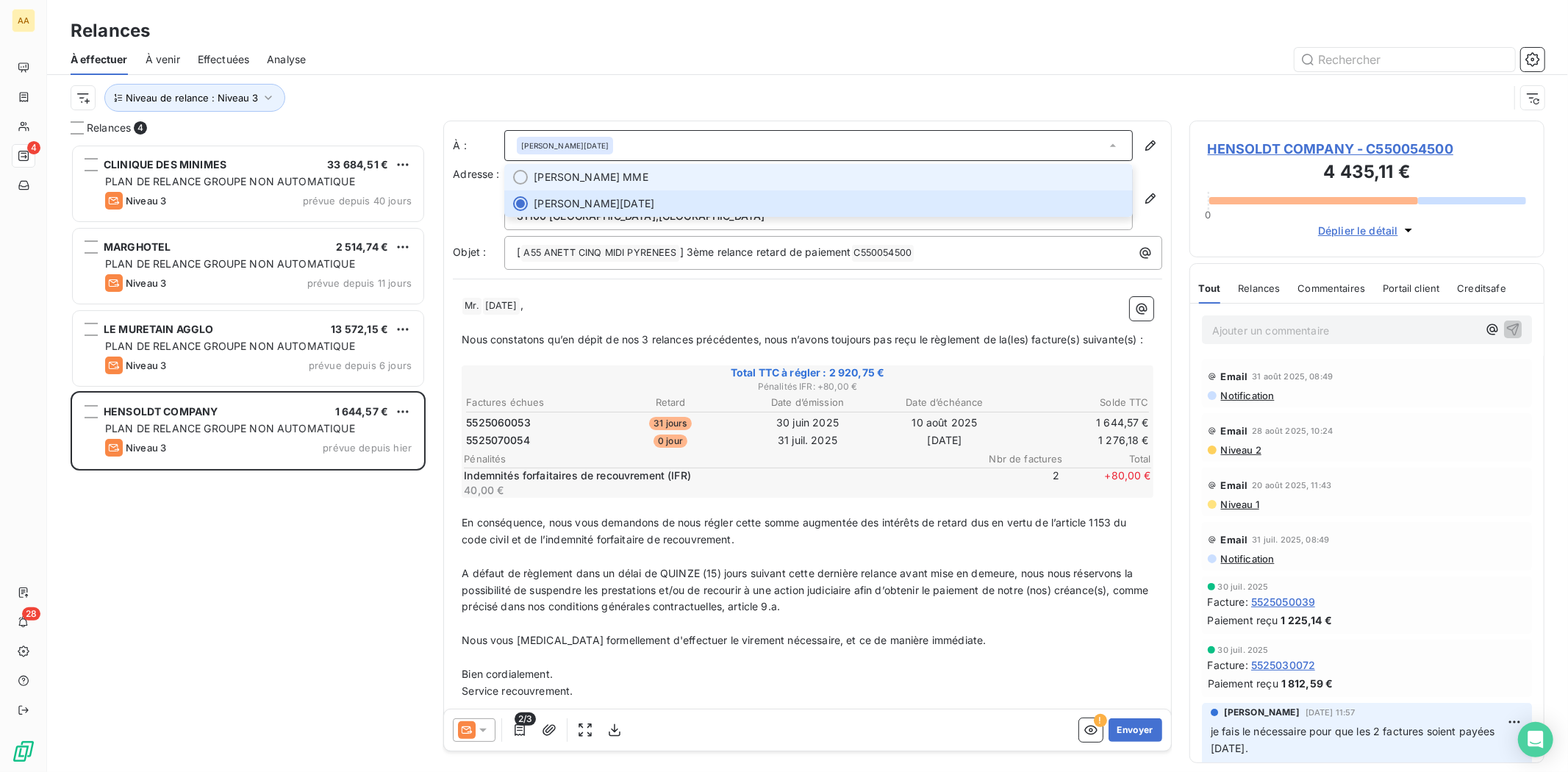
click at [748, 187] on li "[PERSON_NAME] MME" at bounding box center [819, 176] width 629 height 26
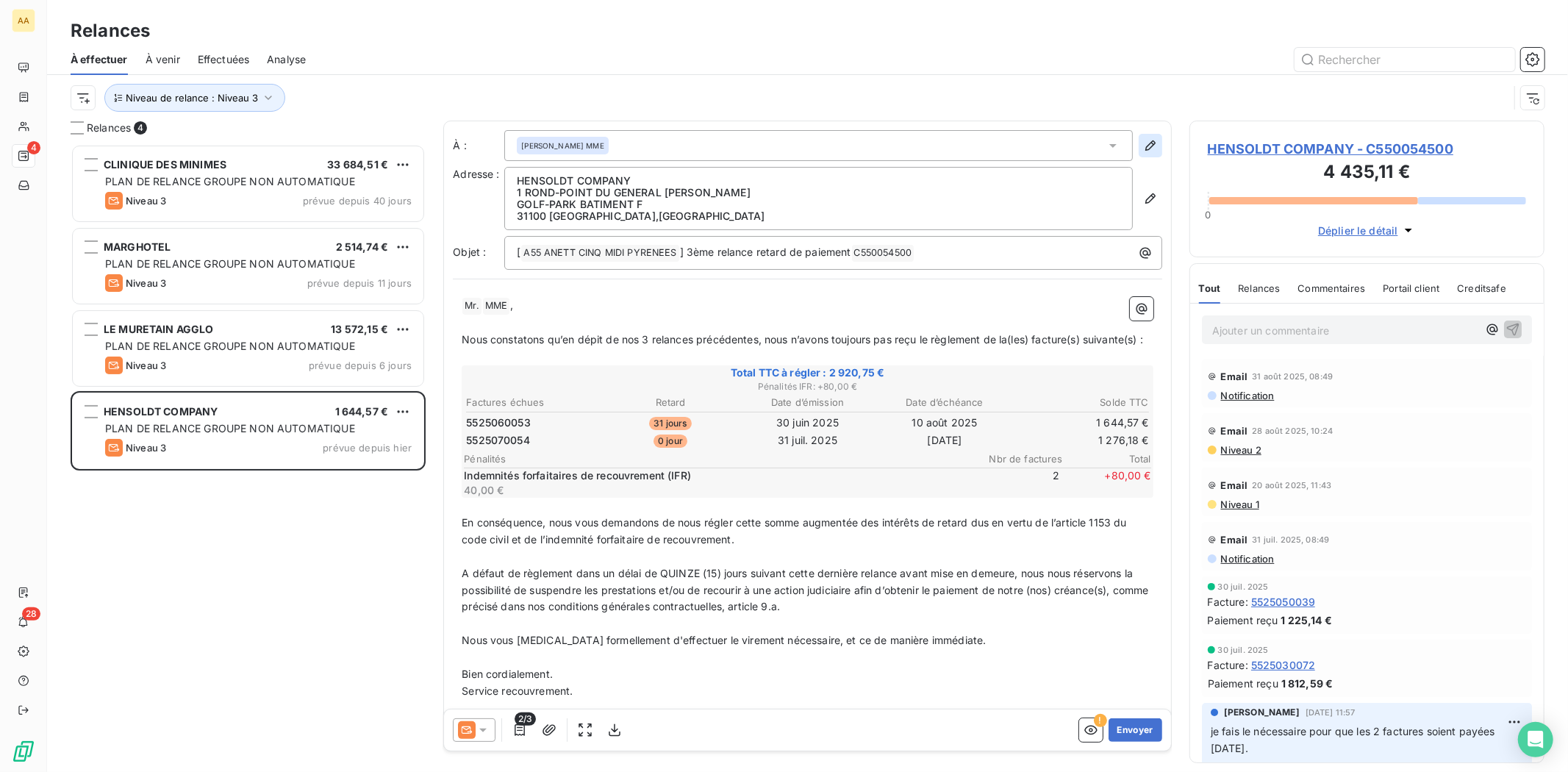
click at [1148, 138] on button "button" at bounding box center [1151, 145] width 23 height 23
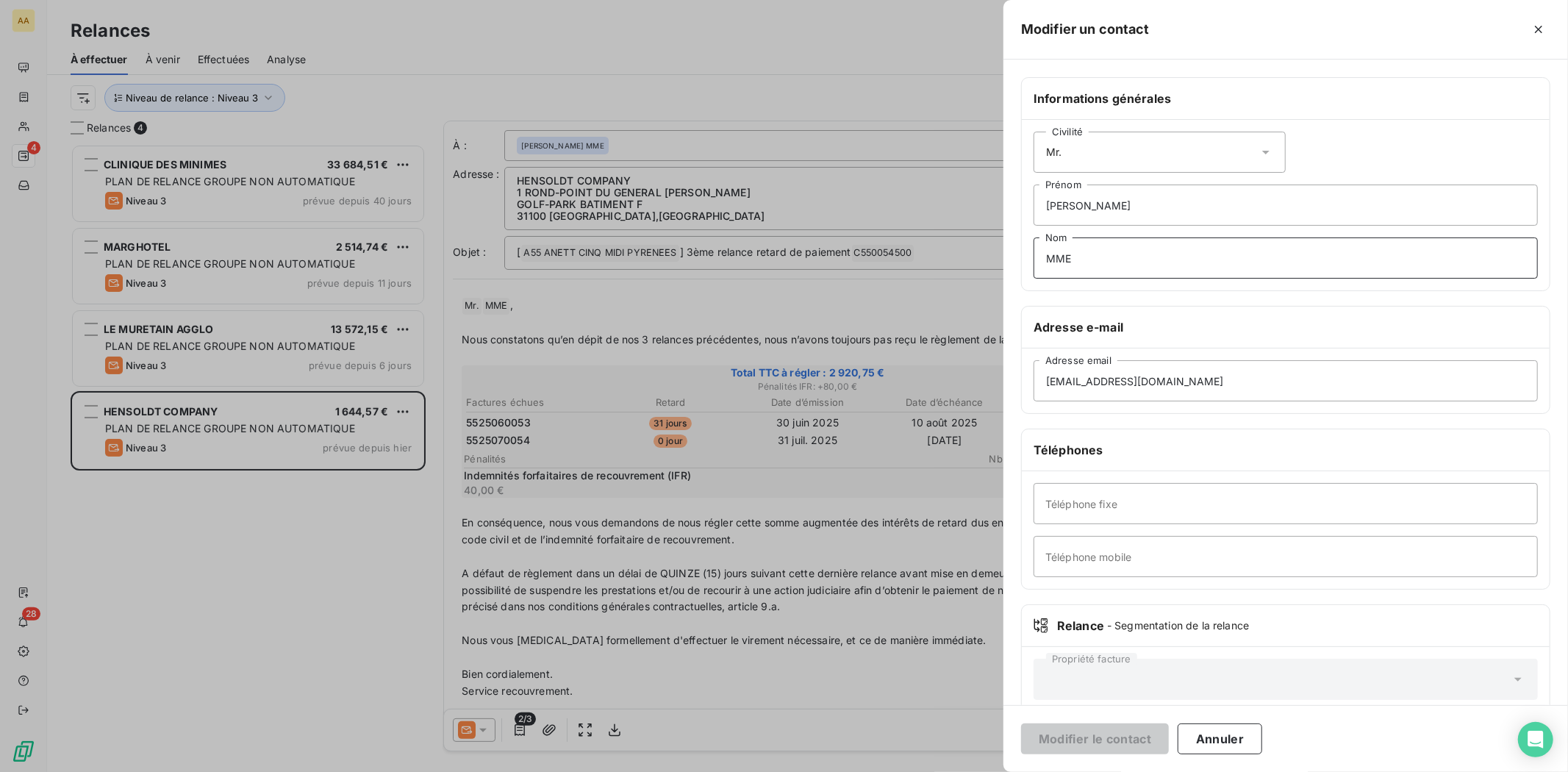
click at [1136, 268] on input "MME" at bounding box center [1286, 258] width 505 height 41
drag, startPoint x: 1134, startPoint y: 268, endPoint x: 995, endPoint y: 263, distance: 139.1
click at [996, 772] on div "Modifier un contact Informations générales Civilité Mr. [PERSON_NAME] MME Nom A…" at bounding box center [784, 772] width 1568 height 0
type input "S"
type input "SERVICE COMPTABILITE"
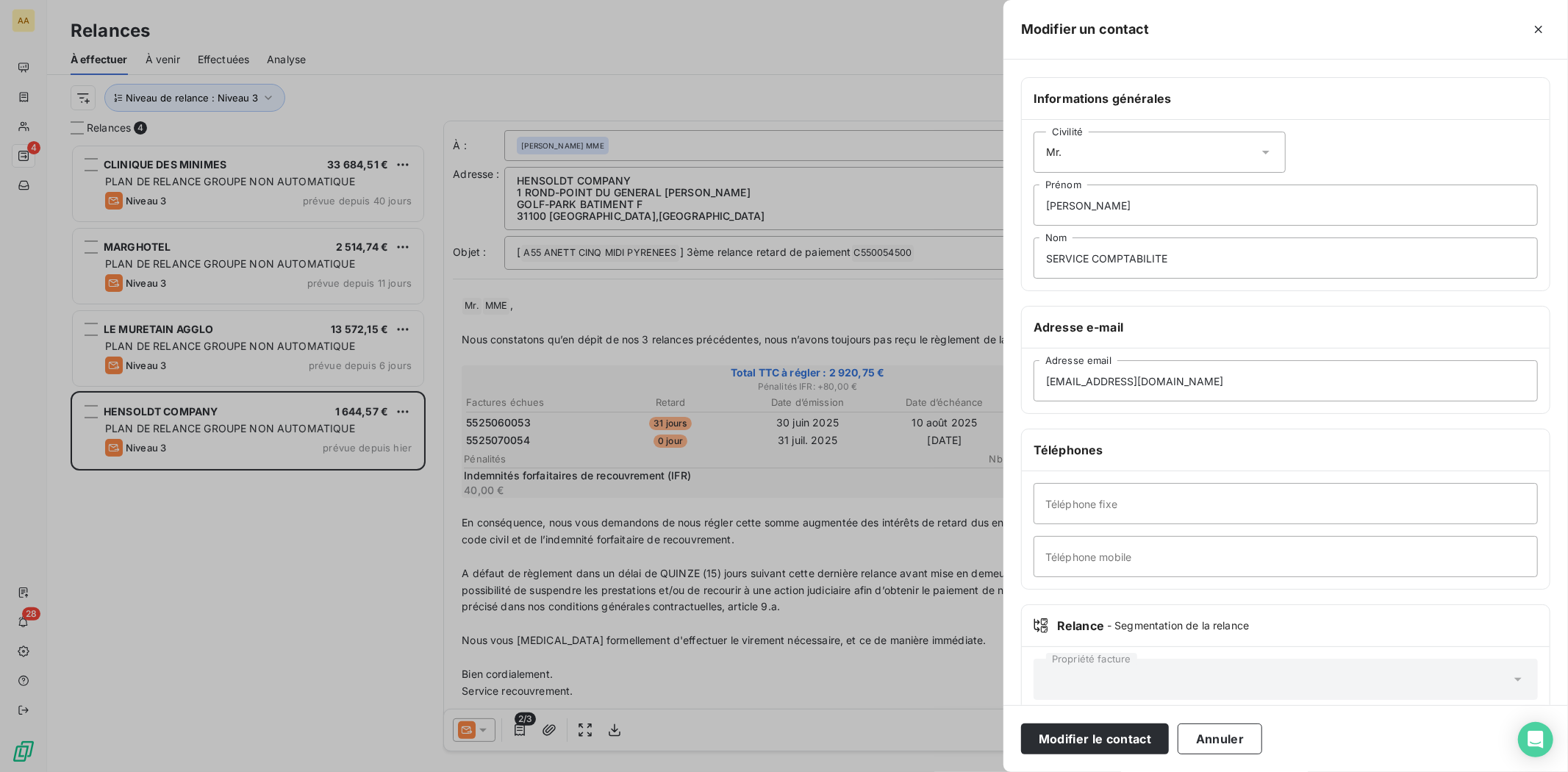
click at [1133, 142] on div "Civilité Mr." at bounding box center [1160, 152] width 252 height 41
click at [1122, 164] on div "Civilité Mr." at bounding box center [1160, 152] width 252 height 41
click at [1108, 154] on div "Civilité Mr." at bounding box center [1160, 152] width 252 height 41
click at [1150, 141] on div "Civilité Mr." at bounding box center [1160, 152] width 252 height 41
click at [1109, 158] on div "Civilité Mr." at bounding box center [1160, 152] width 252 height 41
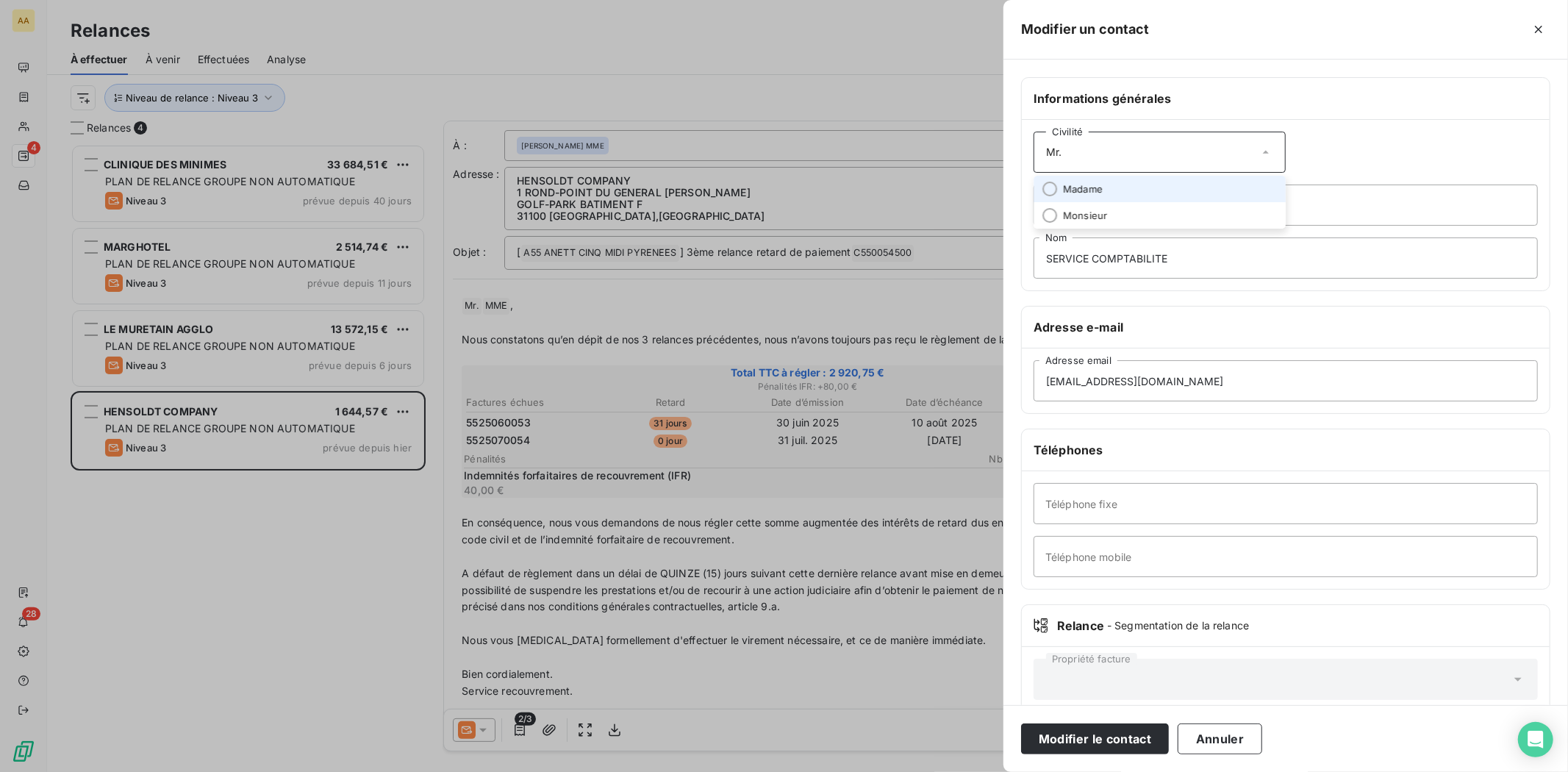
click at [1121, 175] on li "Madame" at bounding box center [1160, 188] width 252 height 26
click at [1062, 193] on input "[PERSON_NAME]" at bounding box center [1286, 205] width 505 height 41
click at [1062, 200] on input "[PERSON_NAME]" at bounding box center [1286, 205] width 505 height 41
click at [1062, 201] on input "[PERSON_NAME]" at bounding box center [1286, 205] width 505 height 41
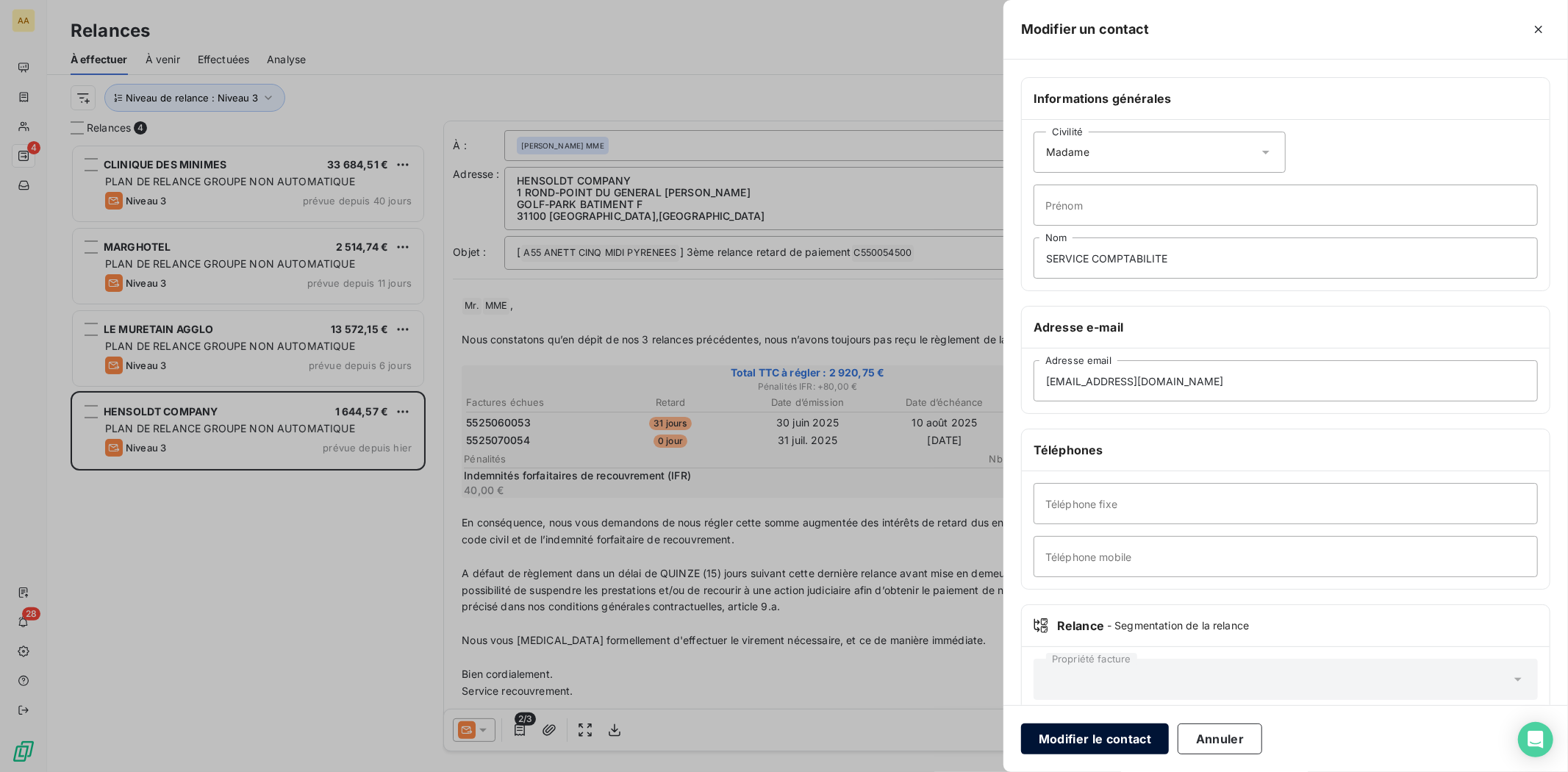
click at [1110, 738] on button "Modifier le contact" at bounding box center [1095, 739] width 148 height 31
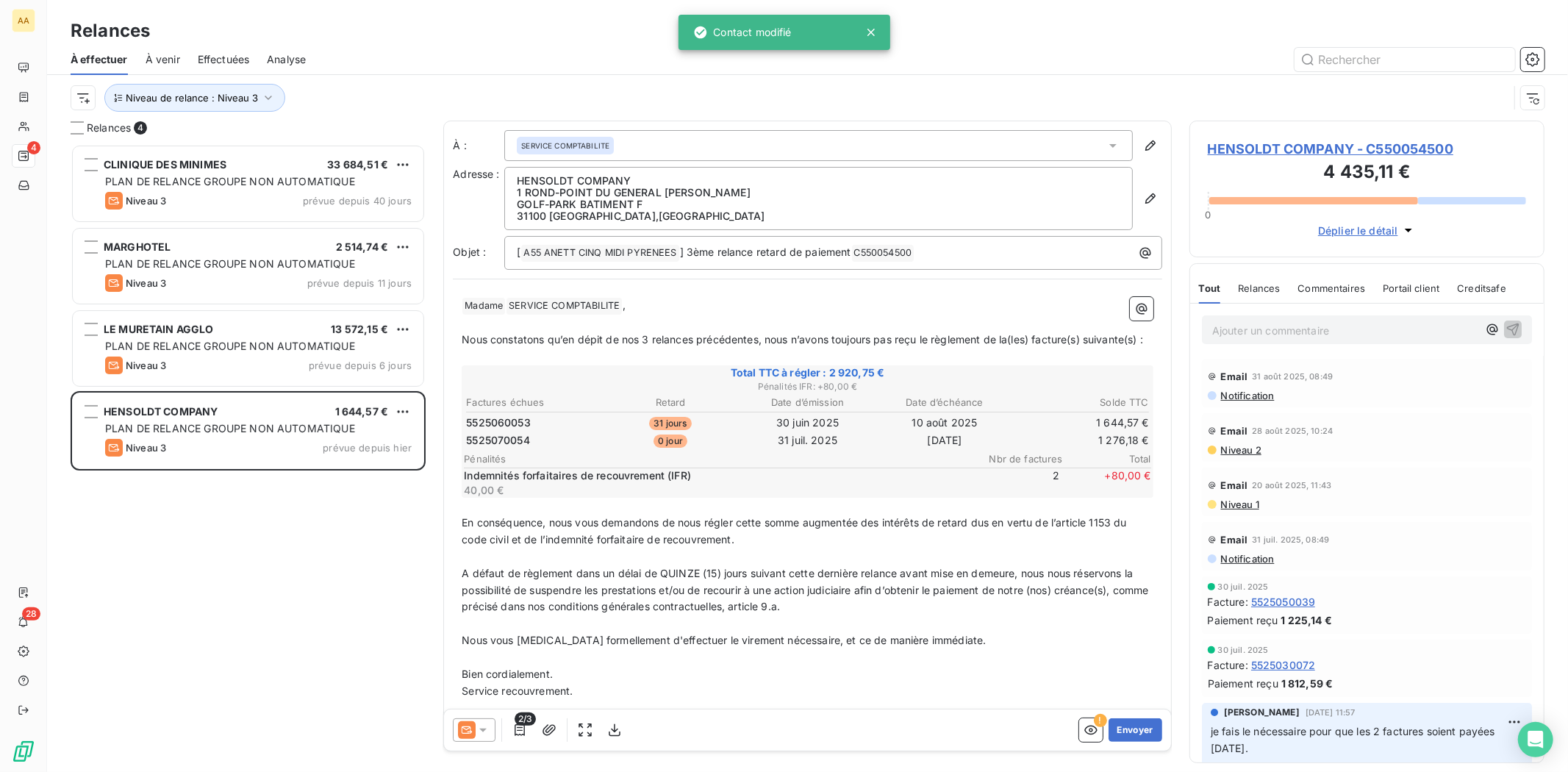
click at [468, 309] on span "Madame ﻿" at bounding box center [484, 306] width 43 height 17
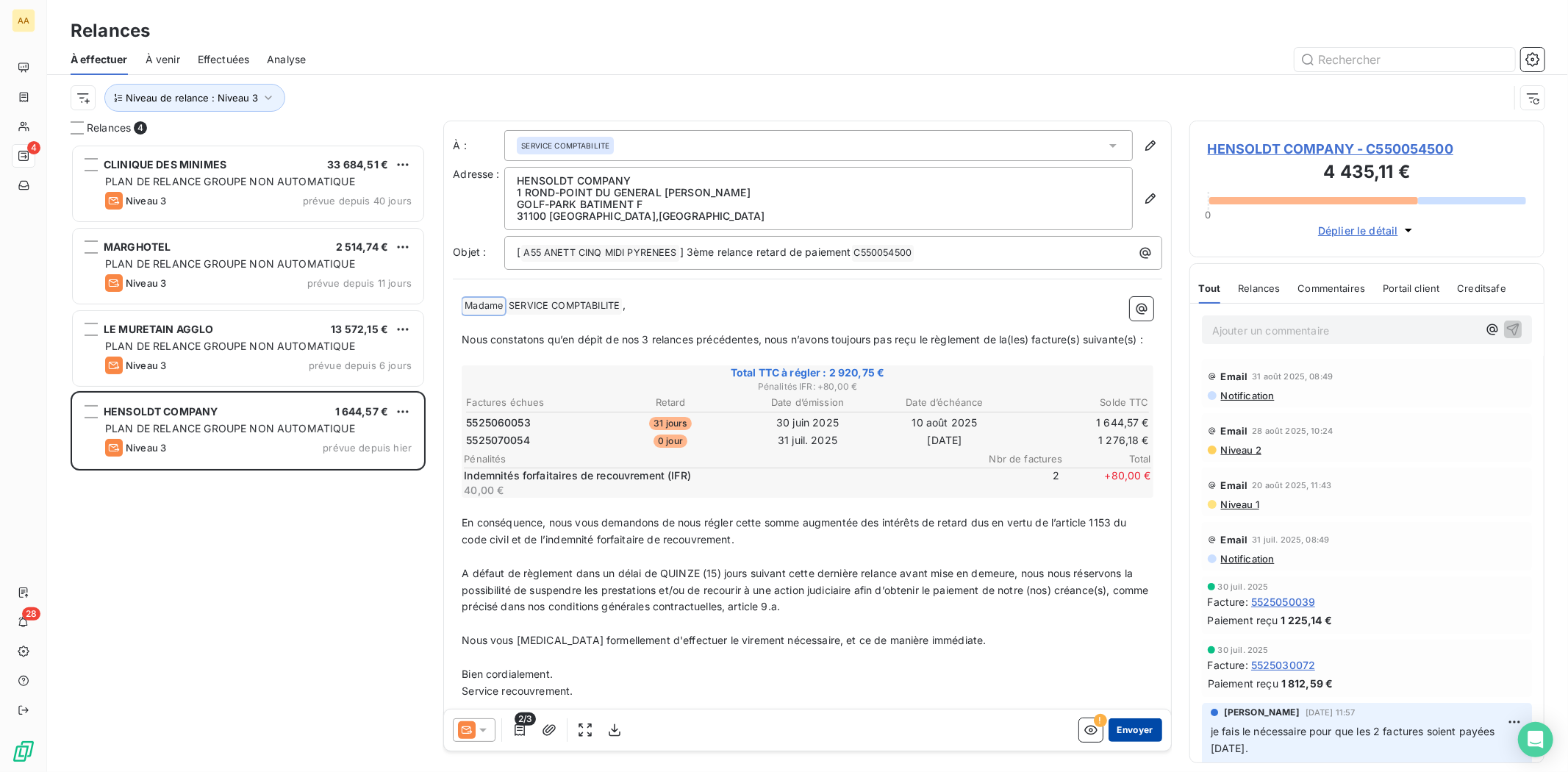
click at [1119, 732] on button "Envoyer" at bounding box center [1135, 730] width 54 height 23
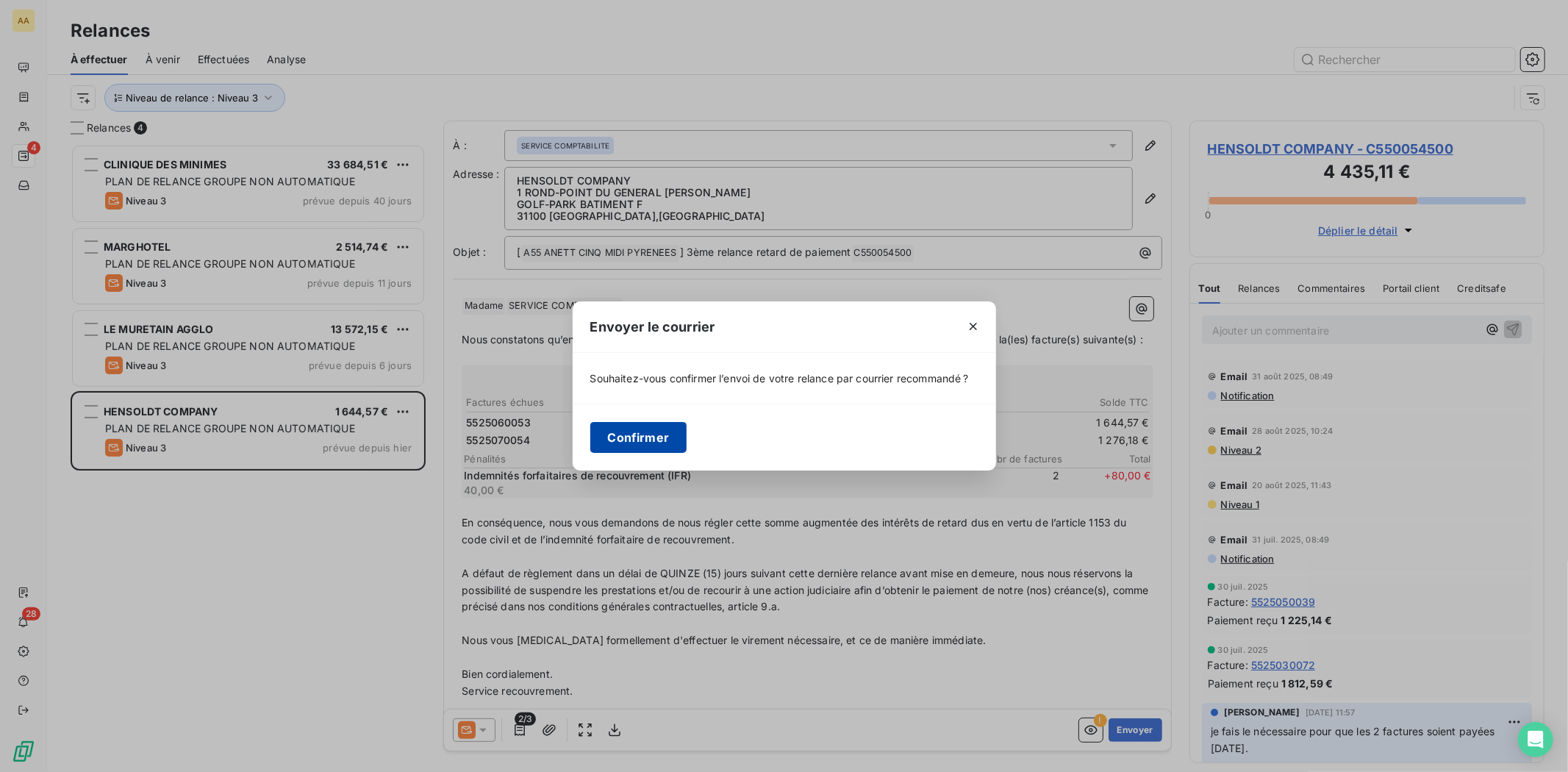
click at [635, 438] on button "Confirmer" at bounding box center [639, 438] width 97 height 31
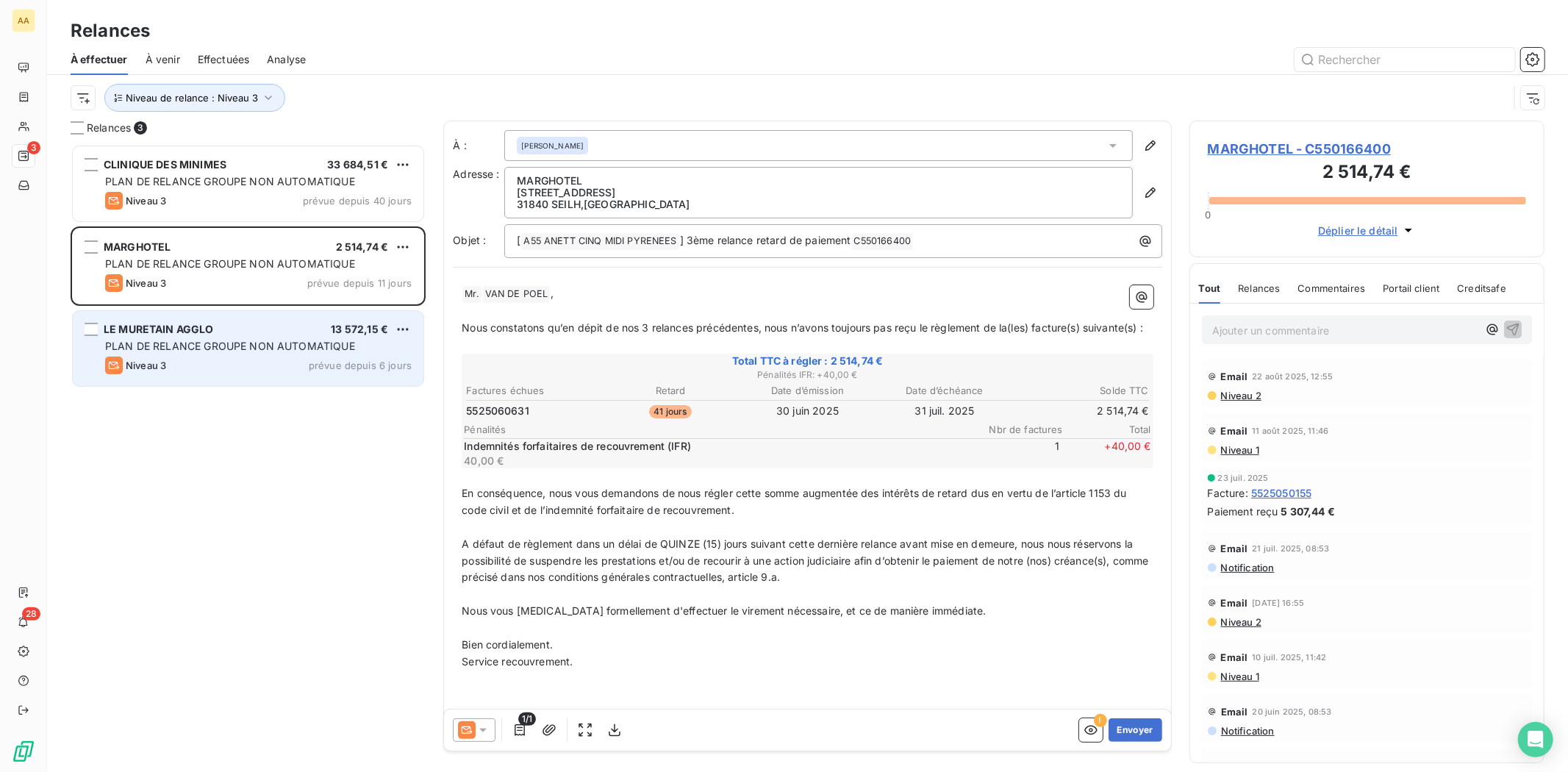
click at [250, 369] on div "Niveau 3 prévue depuis 6 jours" at bounding box center [258, 366] width 307 height 18
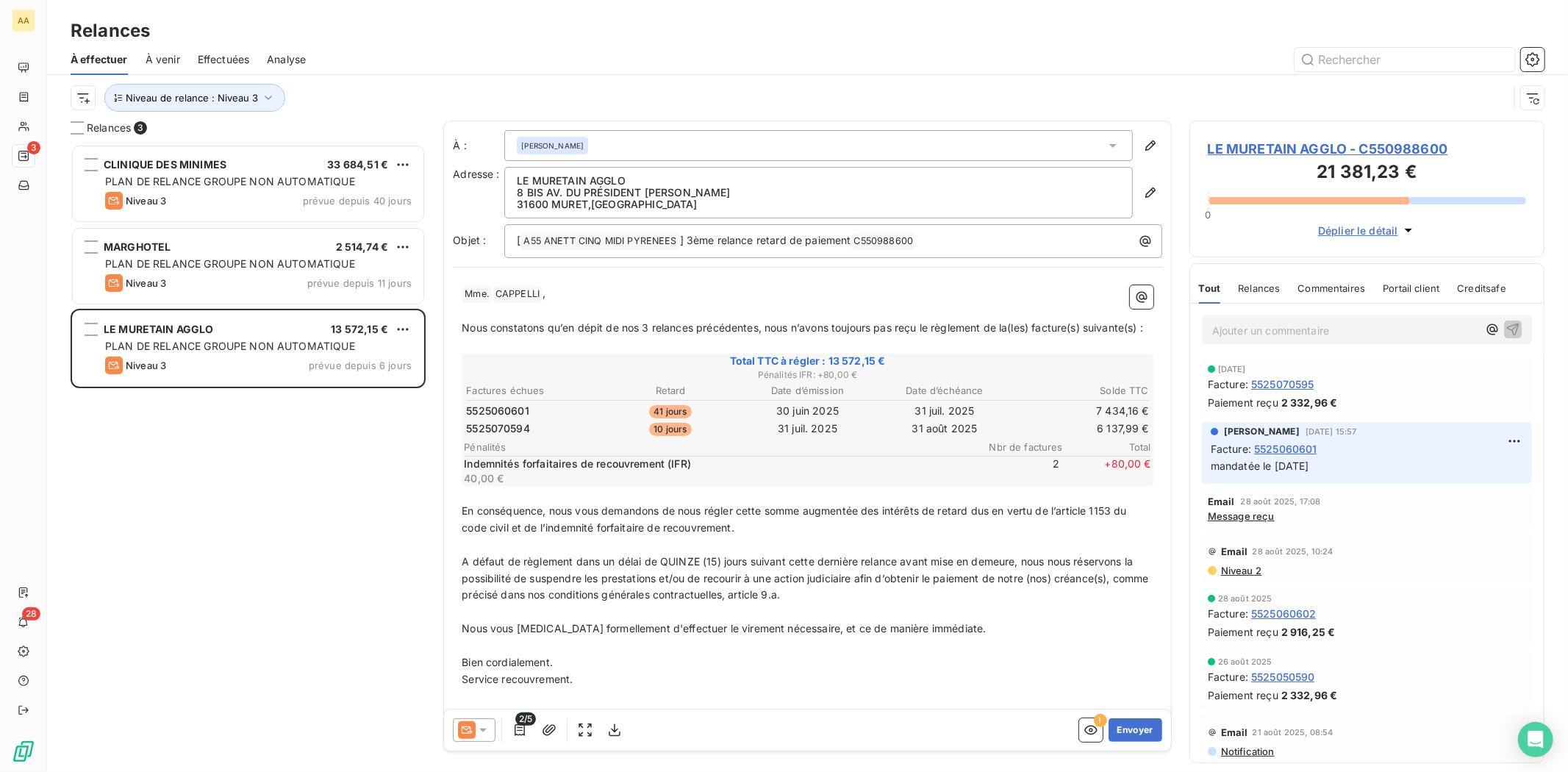
scroll to position [616, 343]
click at [273, 473] on div "CLINIQUE DES MINIMES 33 684,51 € PLAN DE RELANCE GROUPE NON AUTOMATIQUE Niveau …" at bounding box center [248, 458] width 355 height 628
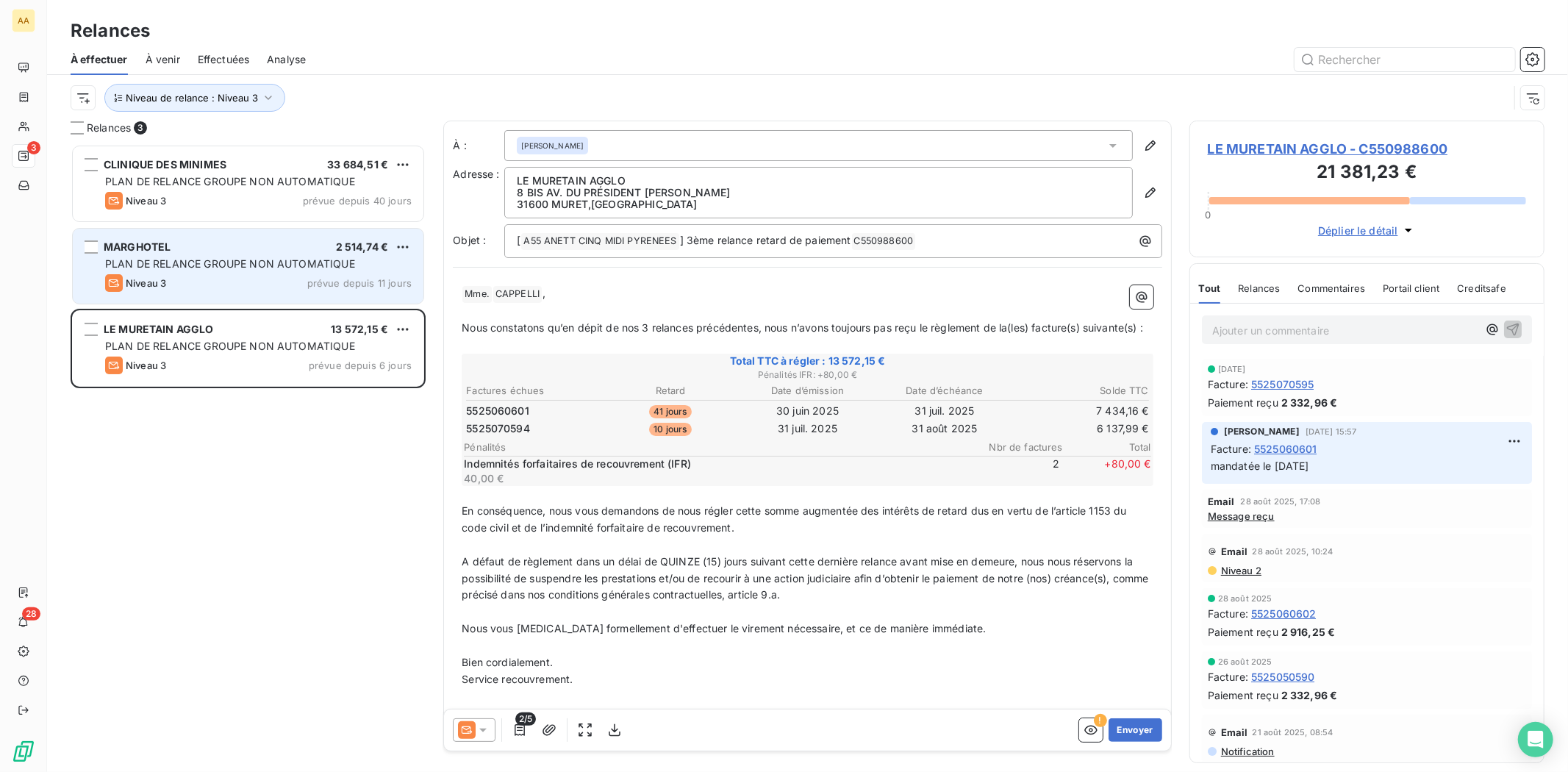
click at [282, 248] on div "MARGHOTEL 2 514,74 €" at bounding box center [258, 248] width 307 height 14
